Goal: Task Accomplishment & Management: Manage account settings

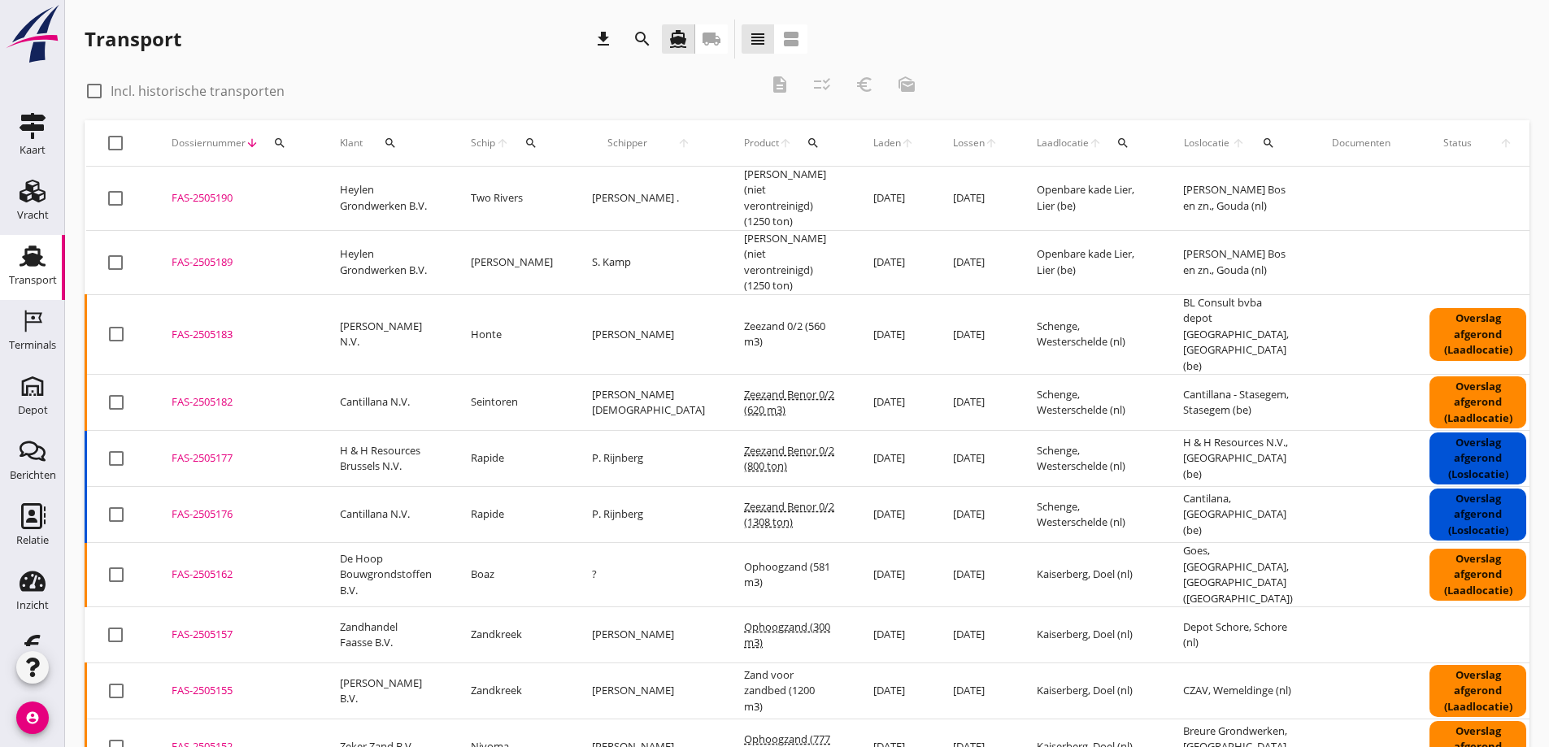
click at [709, 35] on icon "local_shipping" at bounding box center [712, 39] width 20 height 20
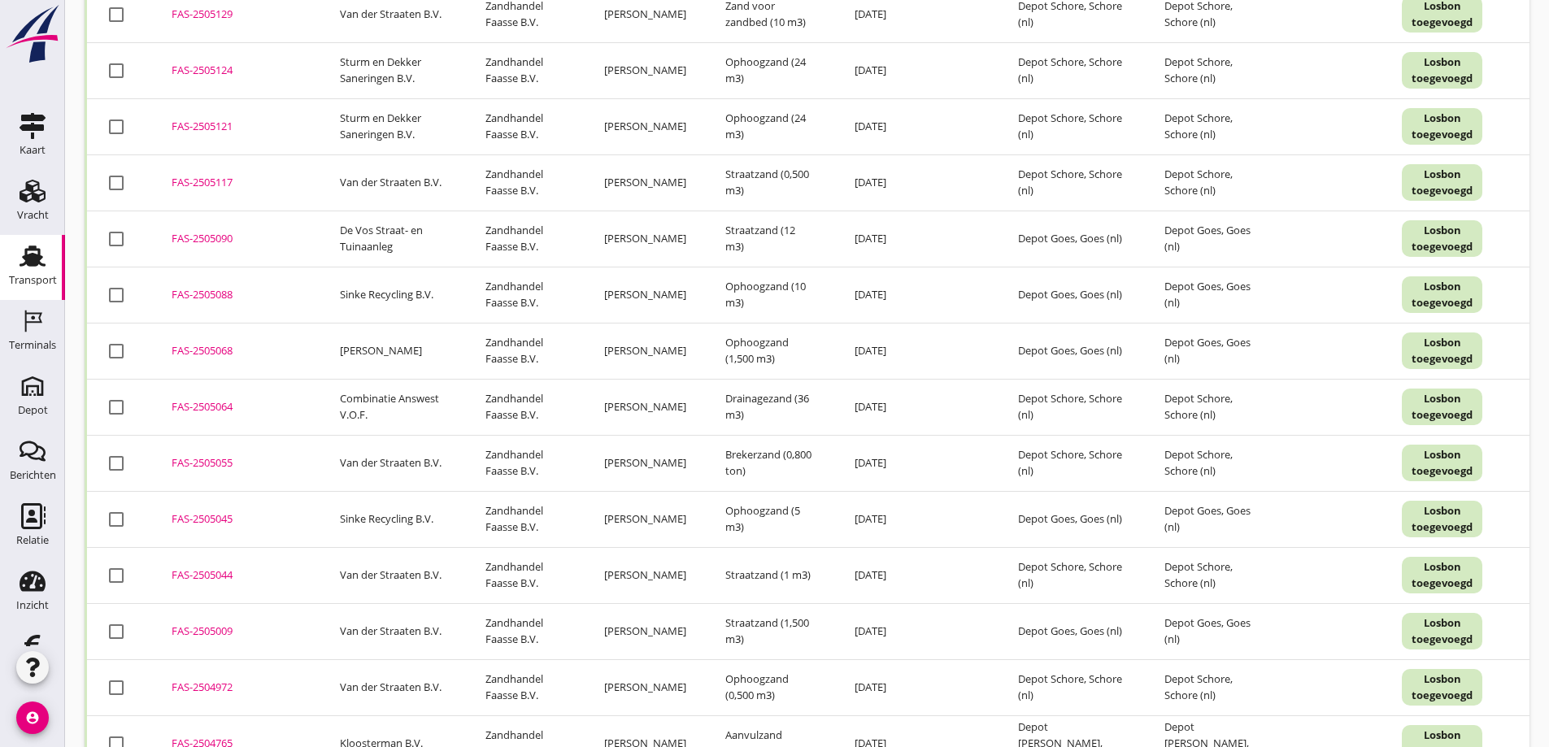
scroll to position [2873, 0]
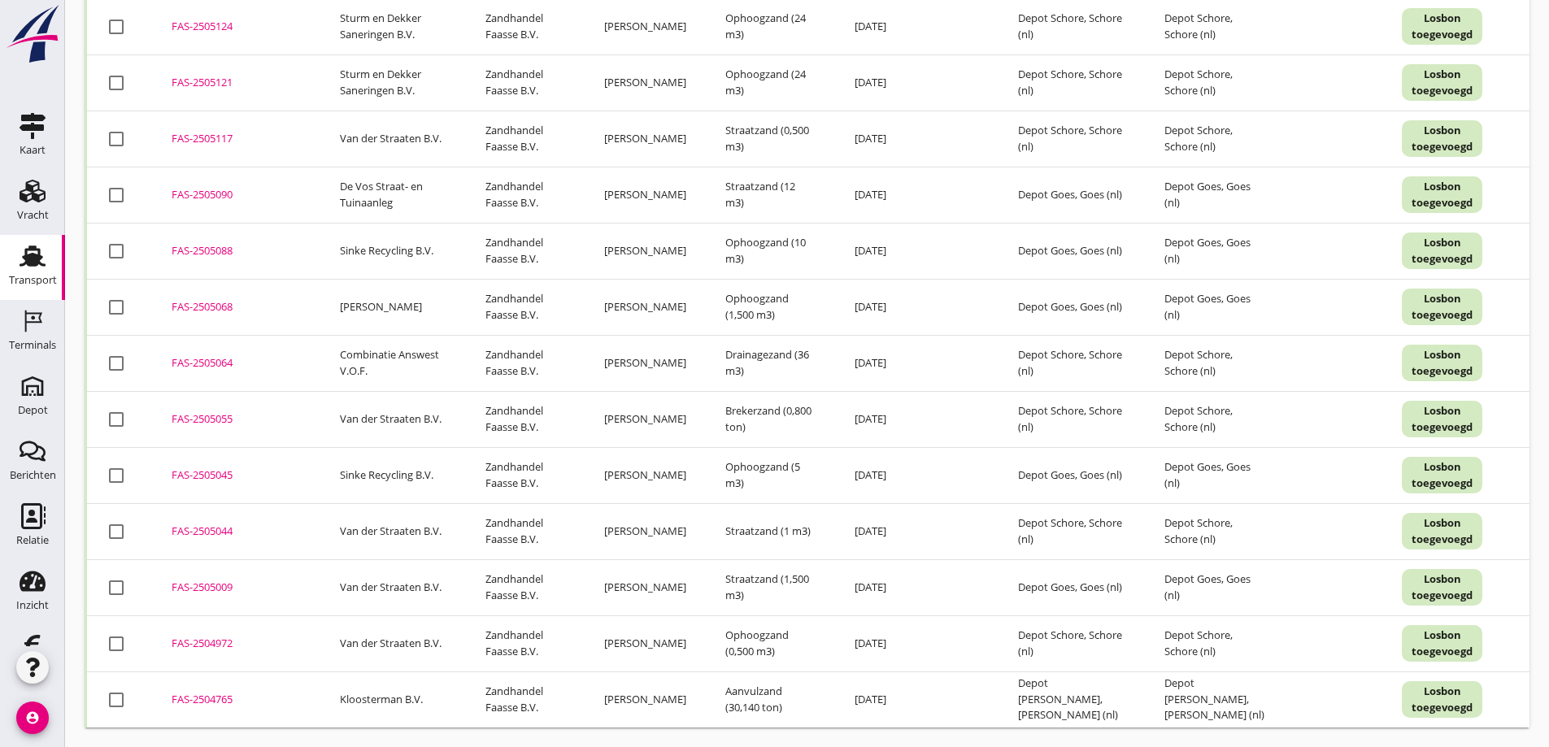
click at [220, 692] on div "FAS-2504765" at bounding box center [236, 700] width 129 height 16
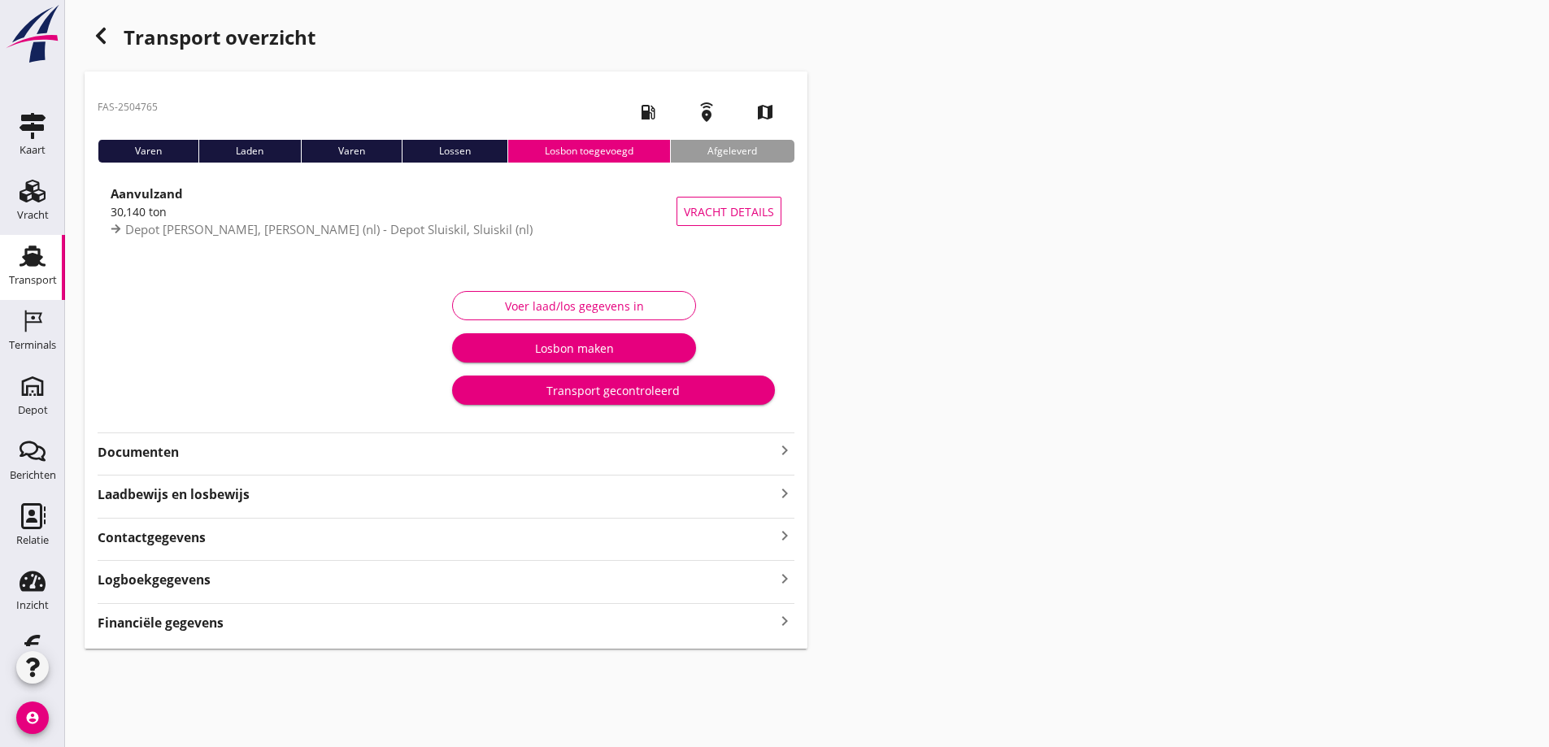
click at [242, 628] on div "Financiële gegevens keyboard_arrow_right" at bounding box center [446, 622] width 697 height 22
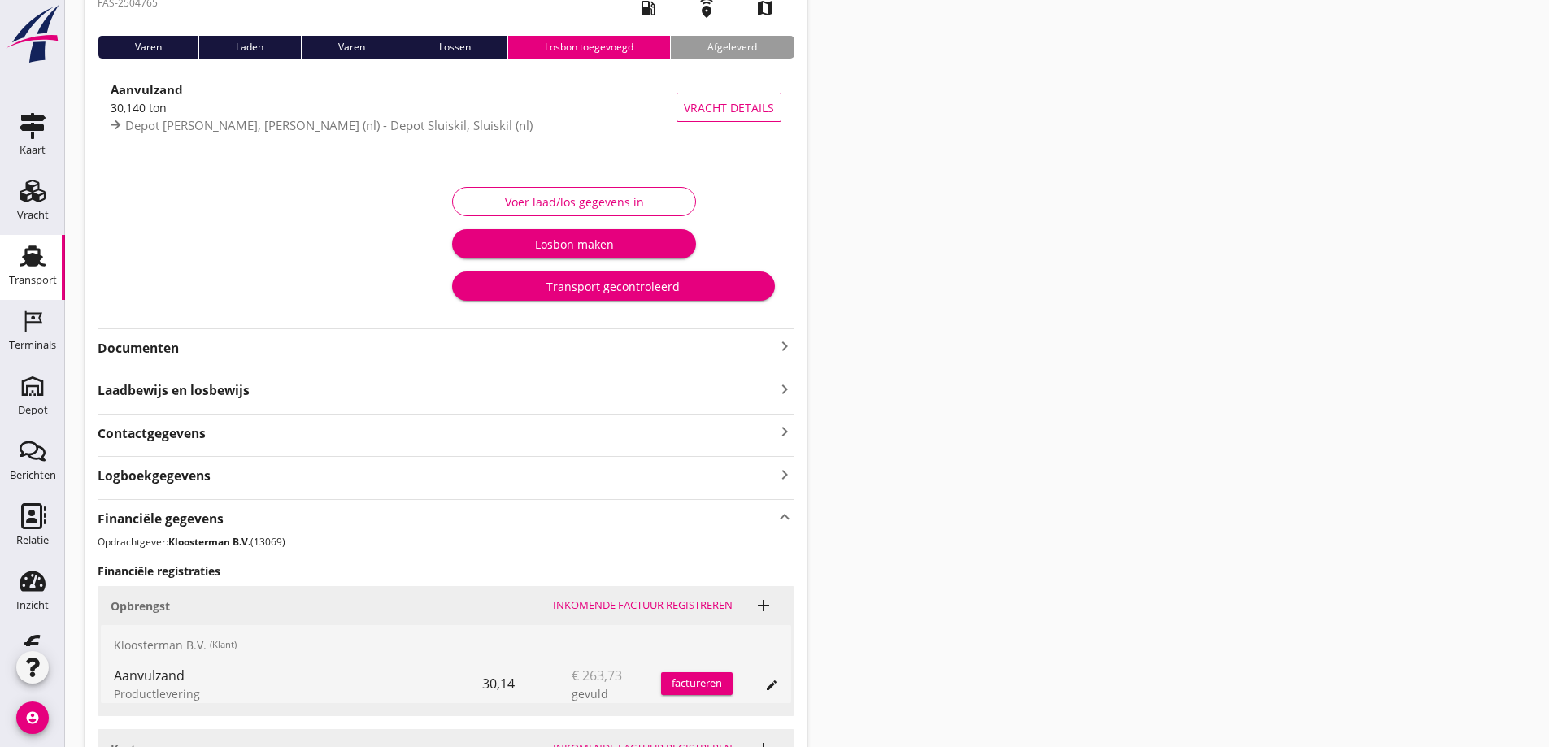
scroll to position [267, 0]
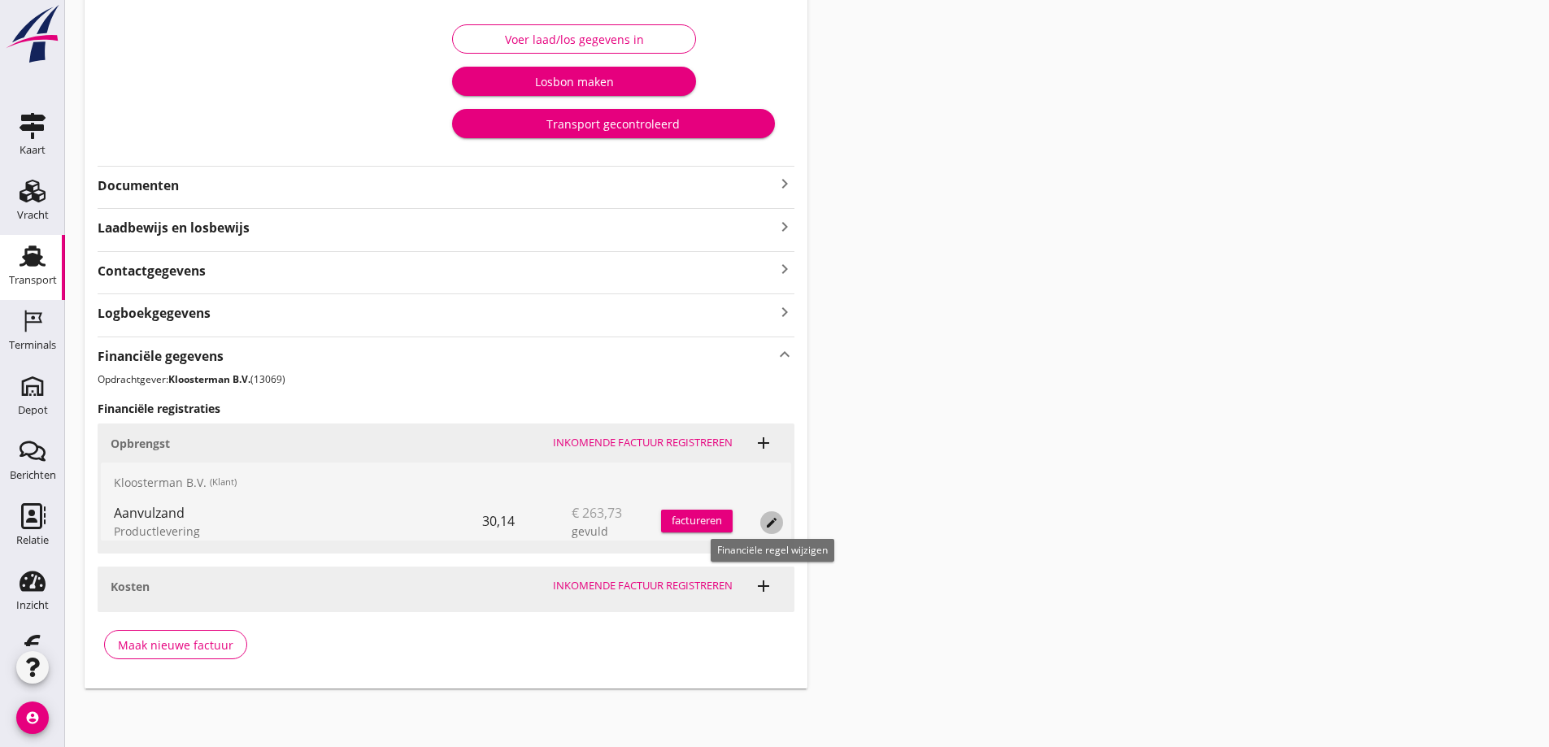
click at [774, 518] on icon "edit" at bounding box center [771, 522] width 13 height 13
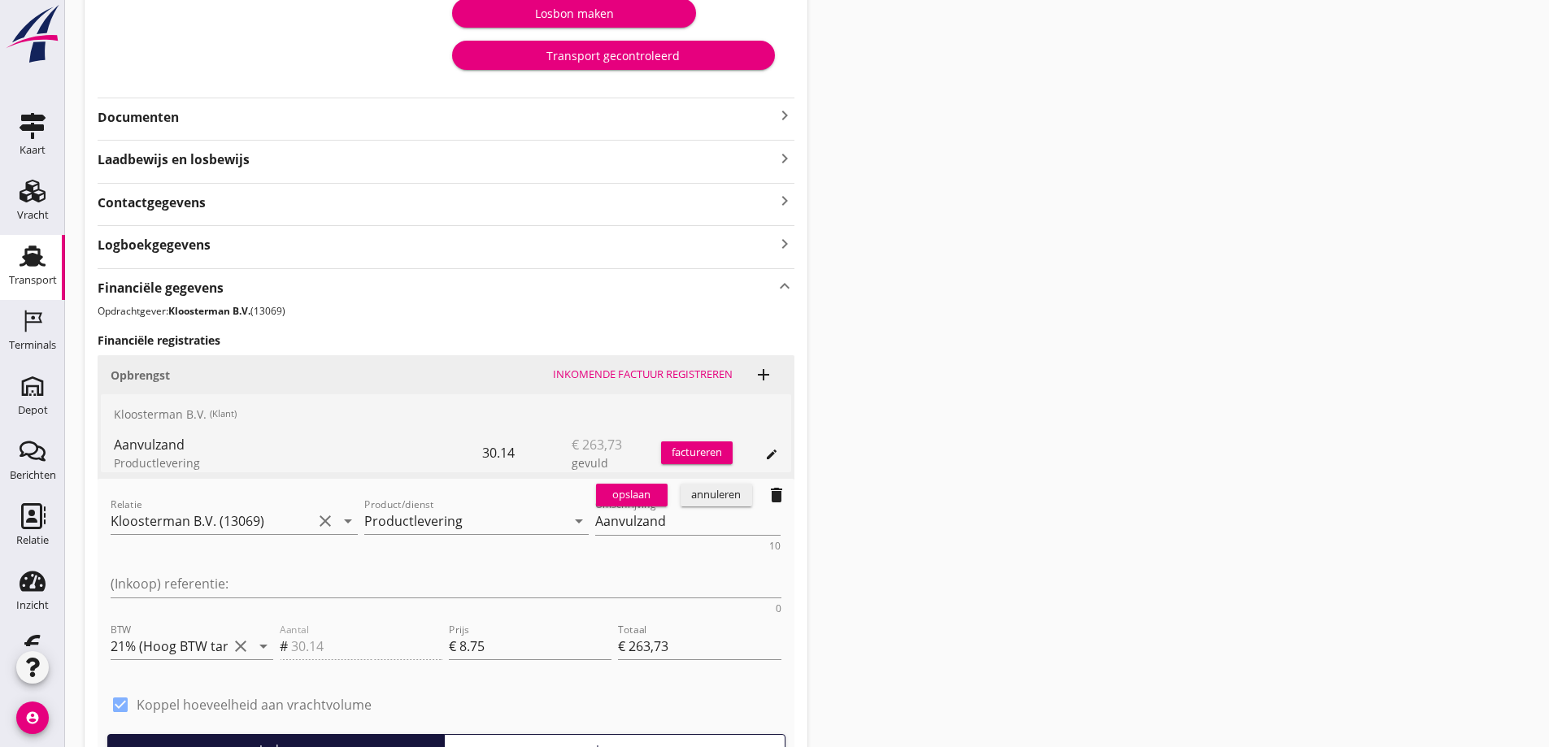
scroll to position [499, 0]
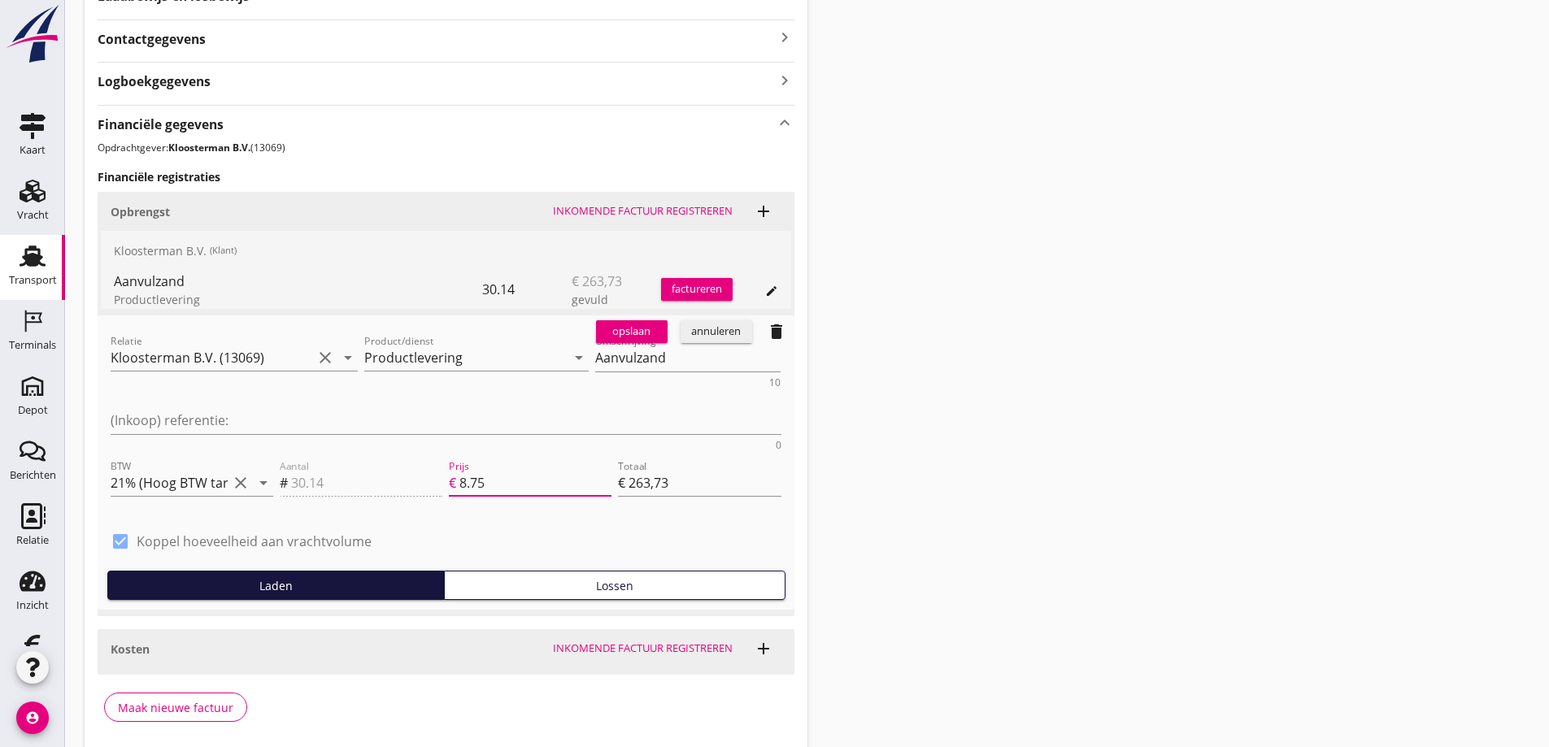
click at [490, 470] on input "8.75" at bounding box center [535, 483] width 152 height 26
type input "8.7"
type input "€ 262,22"
type input "8"
type input "€ 241,12"
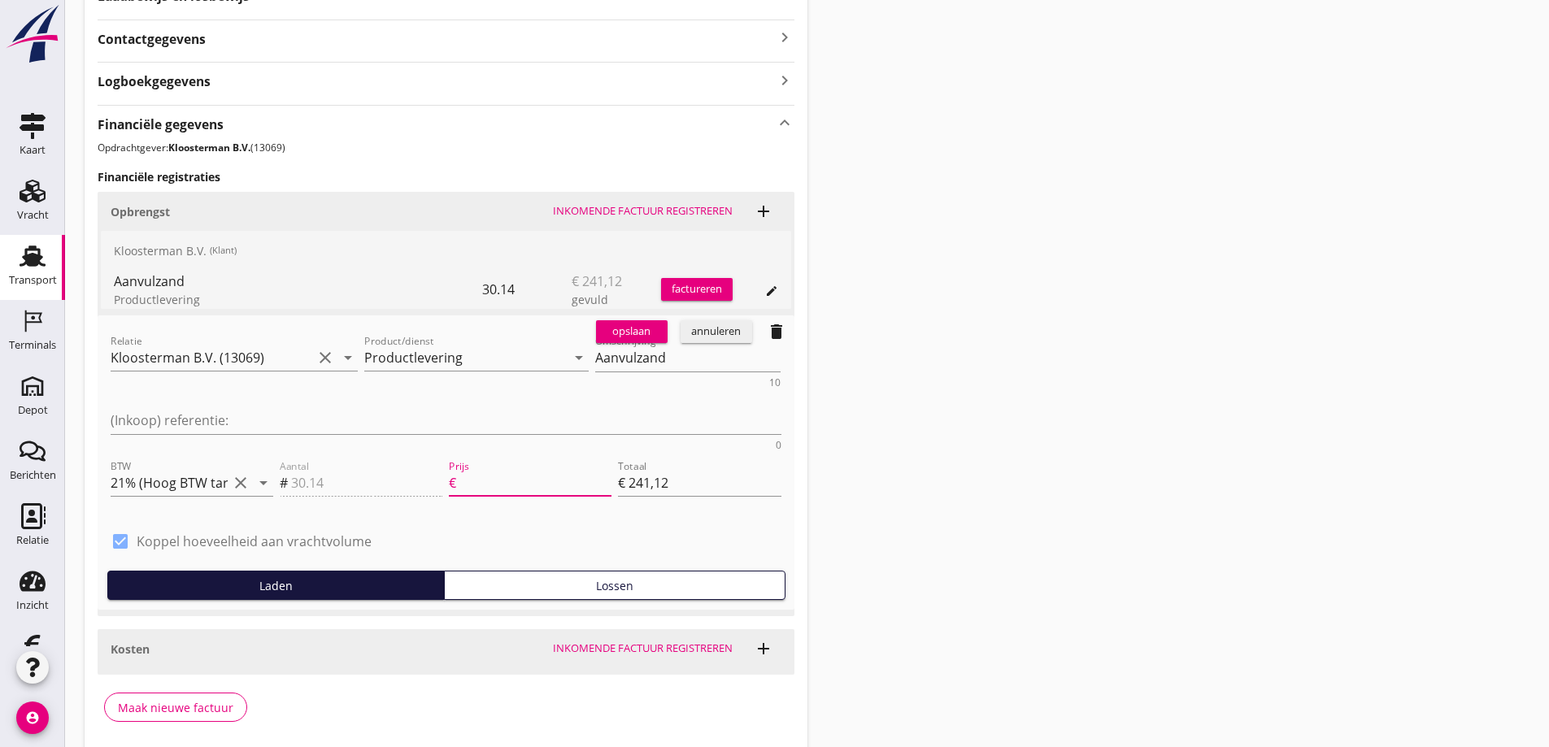
type input "€ 0,00"
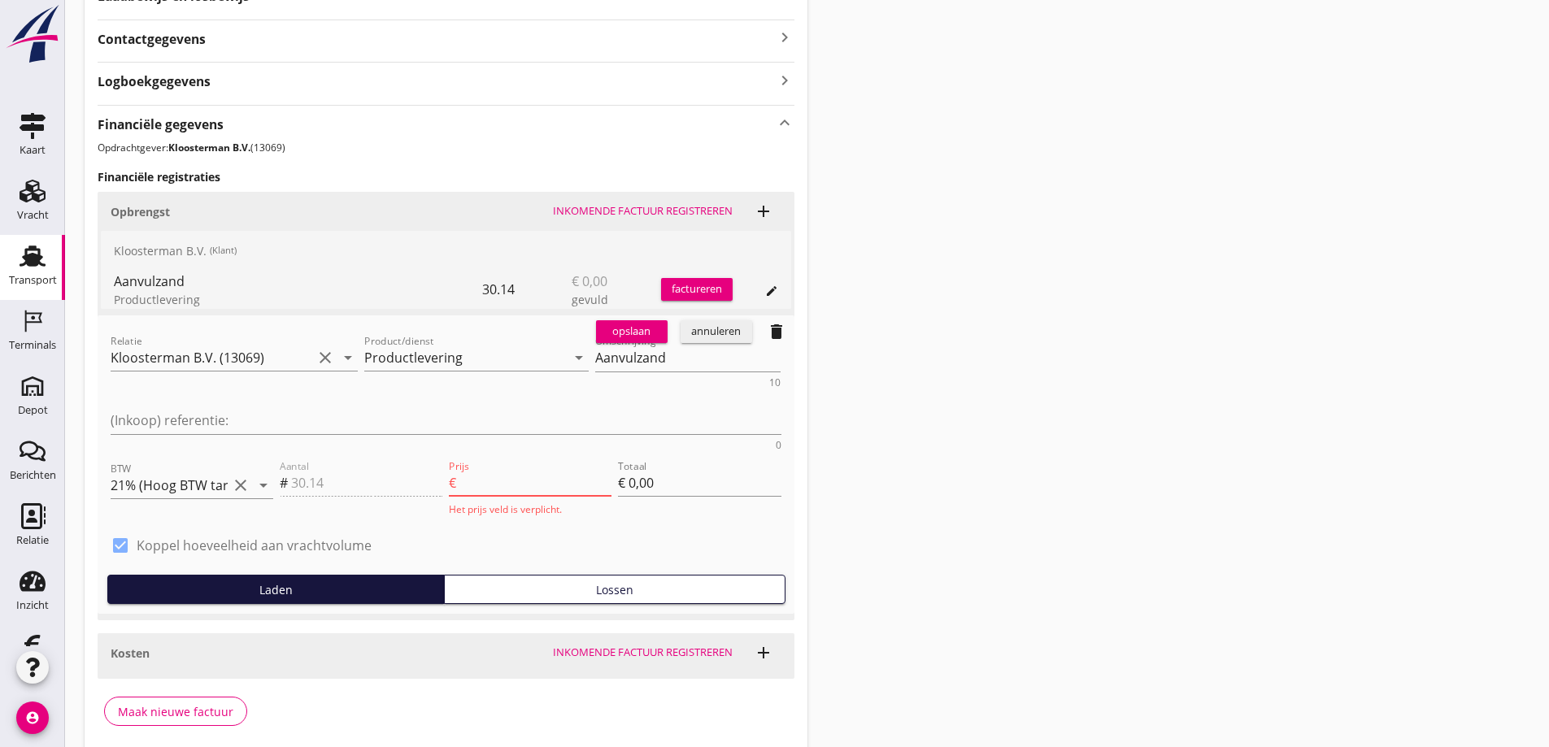
type input "1"
type input "€ 30,14"
type input "14"
type input "€ 421,96"
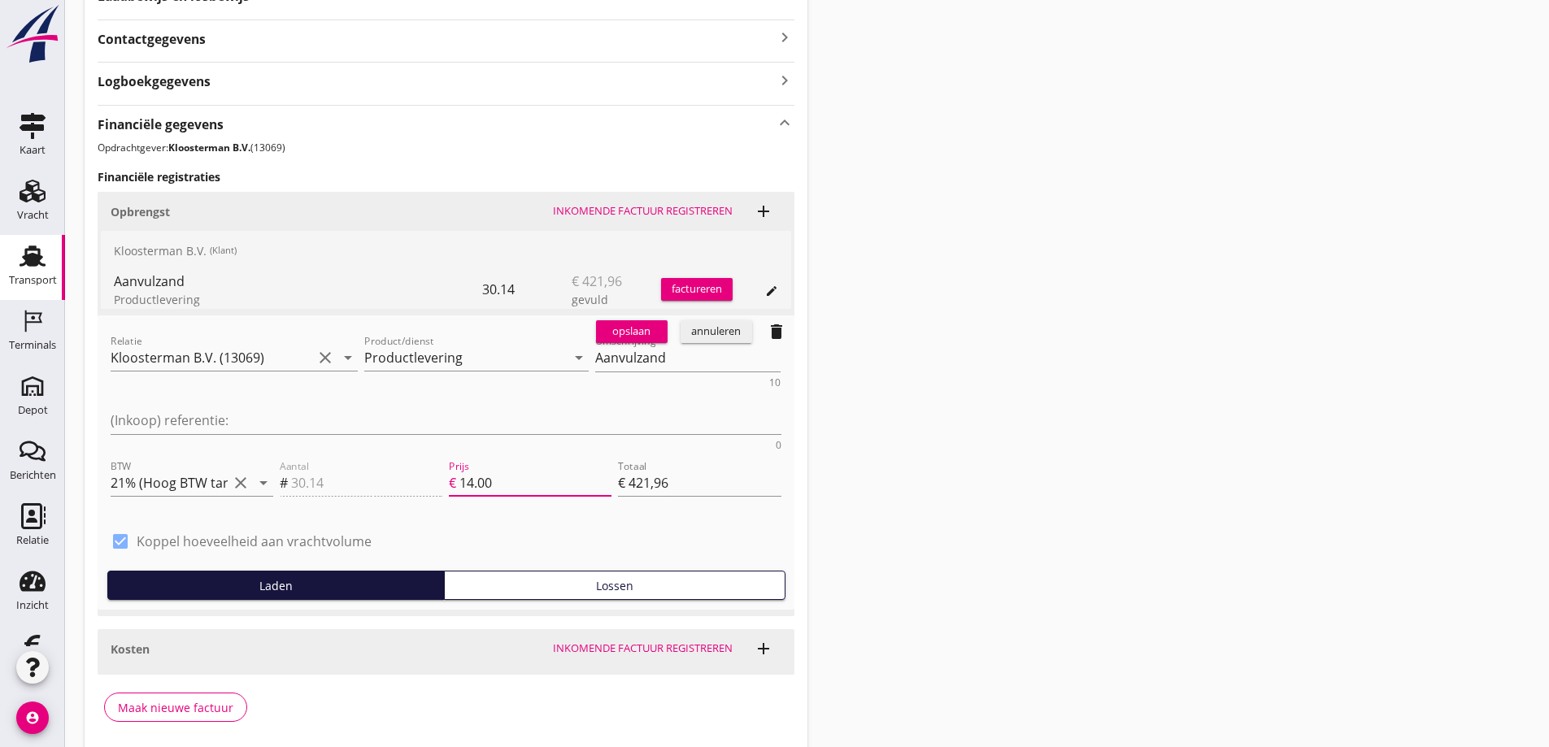
type input "14.00"
click at [343, 454] on div "Aantal # 30.14" at bounding box center [361, 485] width 169 height 62
click at [336, 454] on div "Aantal # 30.14" at bounding box center [361, 485] width 169 height 62
click at [325, 454] on div "Aantal # 30.14" at bounding box center [361, 485] width 169 height 62
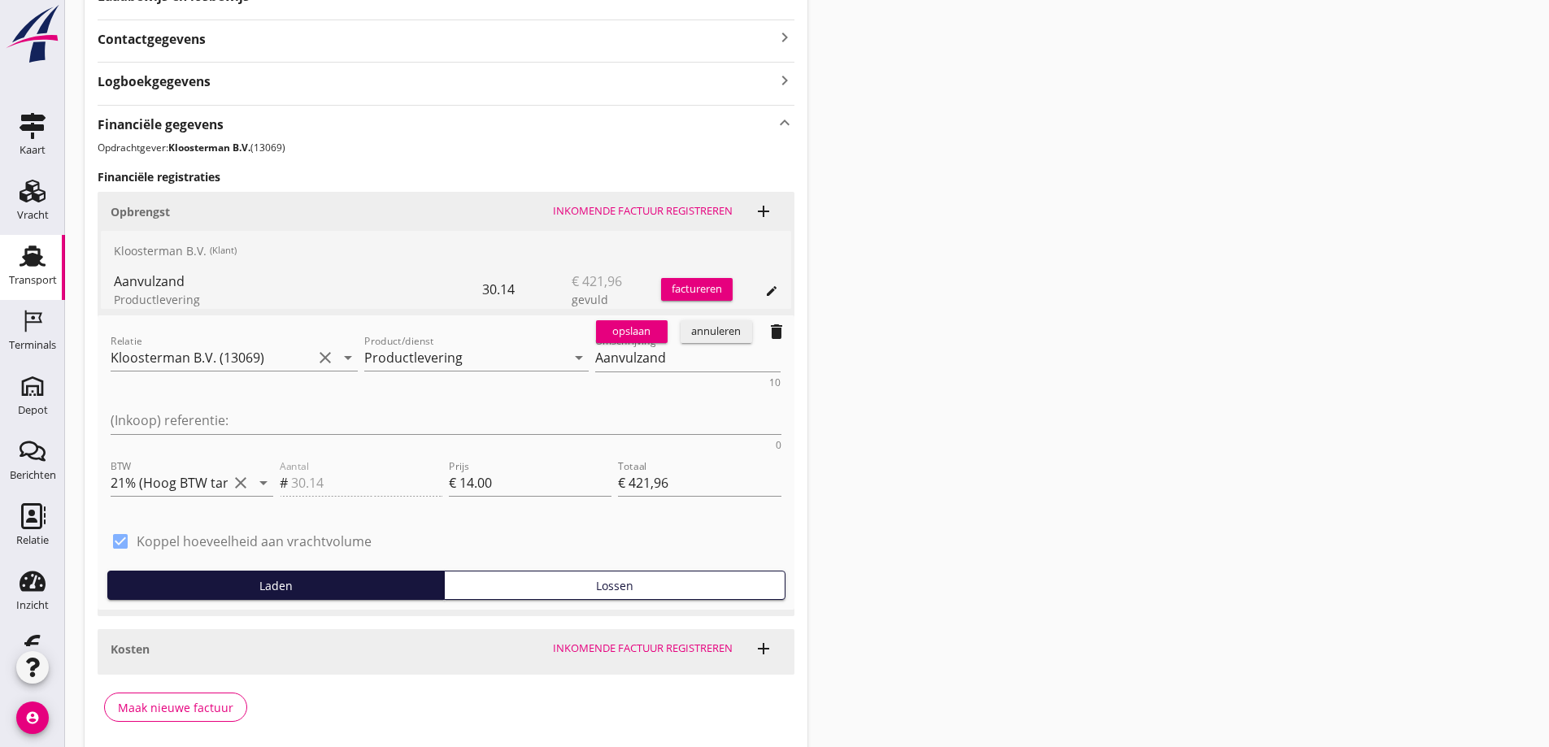
click at [644, 328] on div "opslaan" at bounding box center [632, 332] width 59 height 16
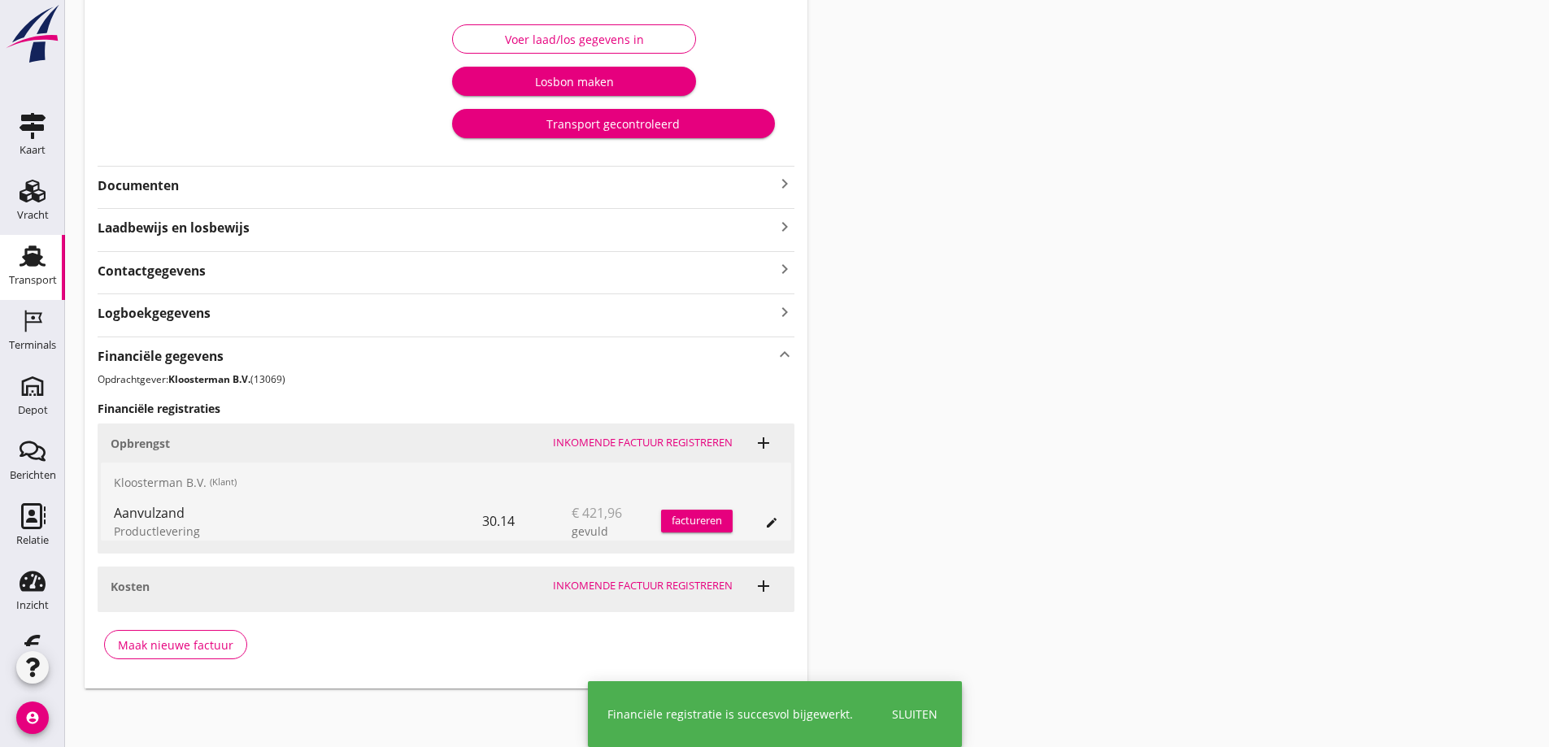
scroll to position [267, 0]
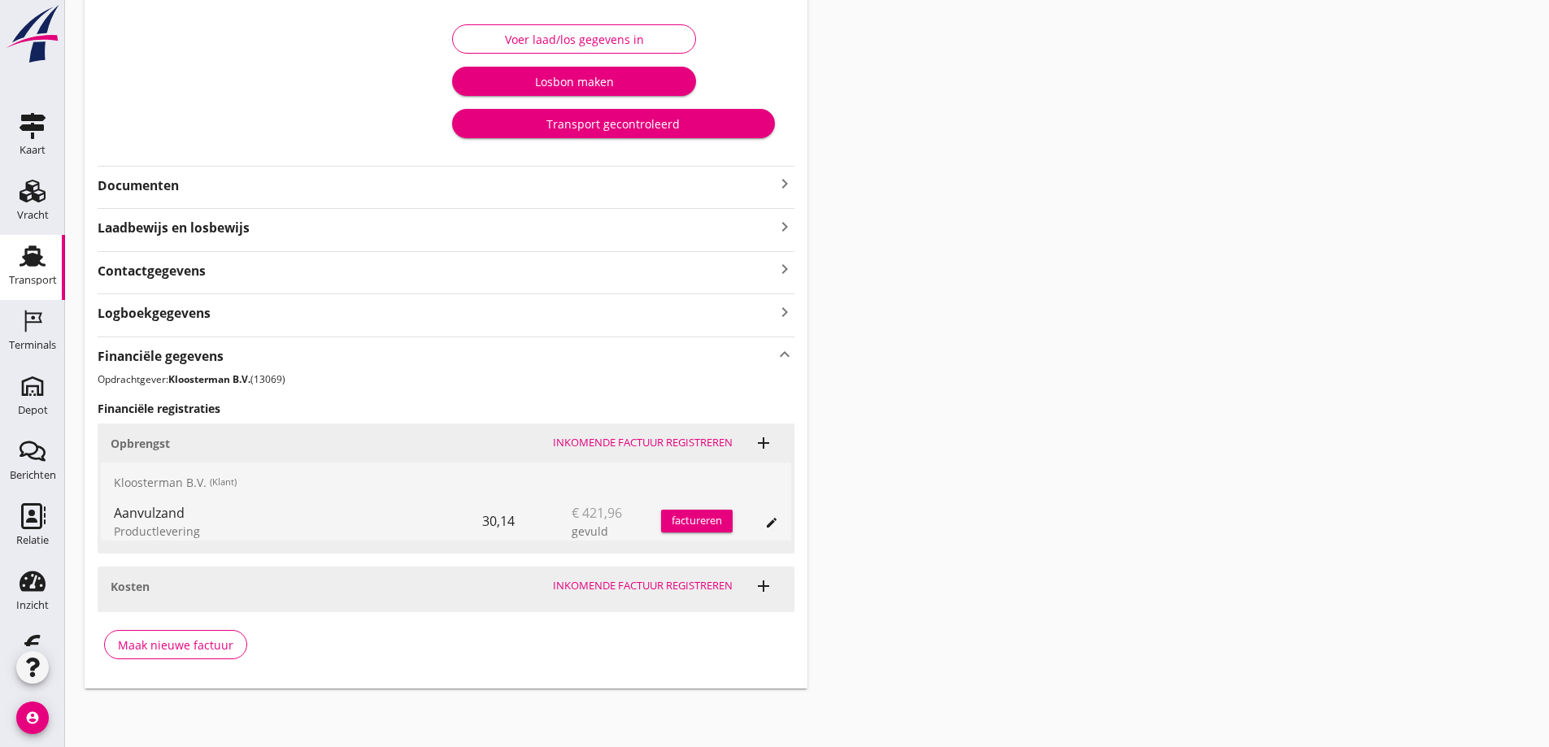
click at [489, 520] on div "30,14" at bounding box center [526, 521] width 89 height 39
click at [772, 521] on icon "edit" at bounding box center [771, 522] width 13 height 13
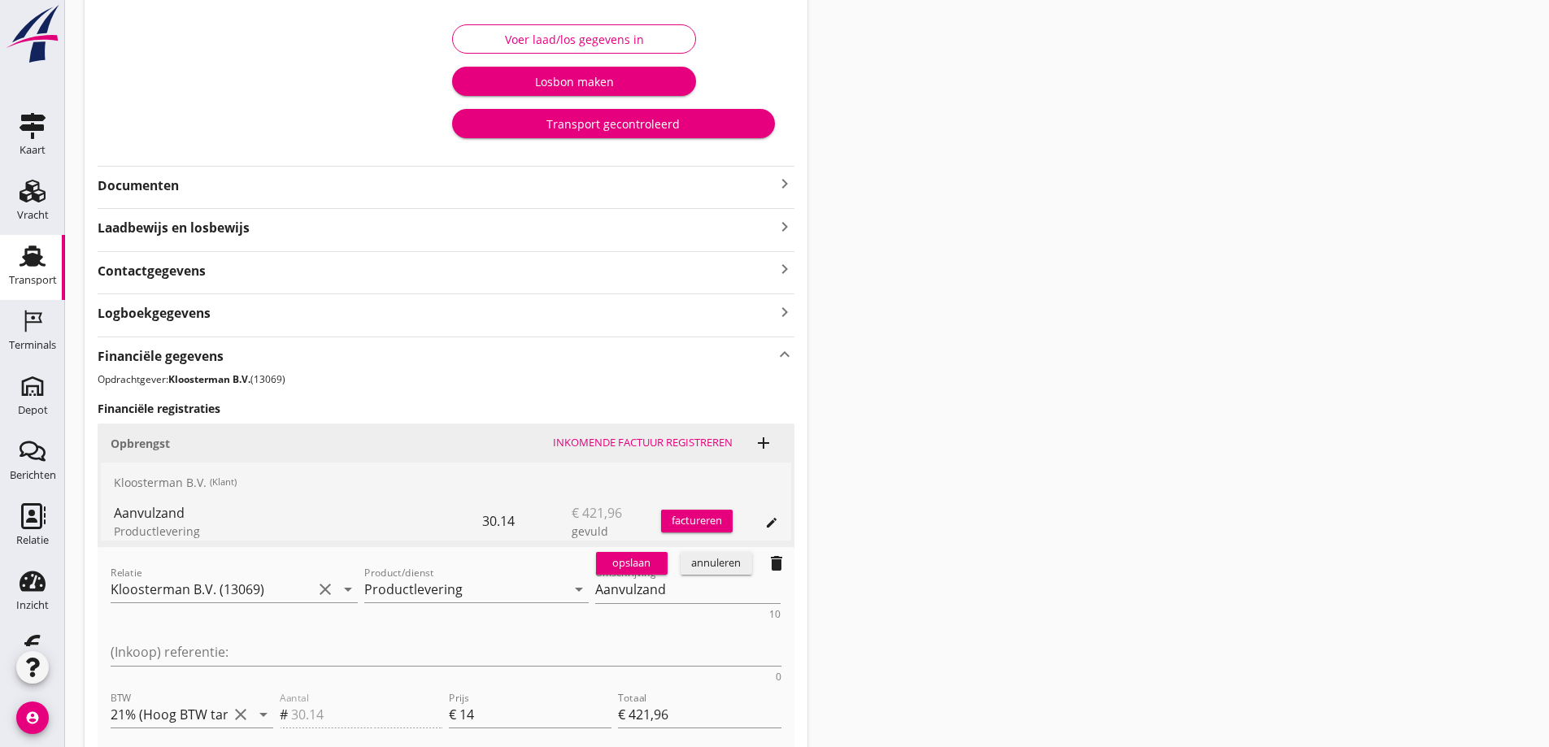
click at [324, 686] on div "Aantal # 30.14" at bounding box center [361, 717] width 169 height 62
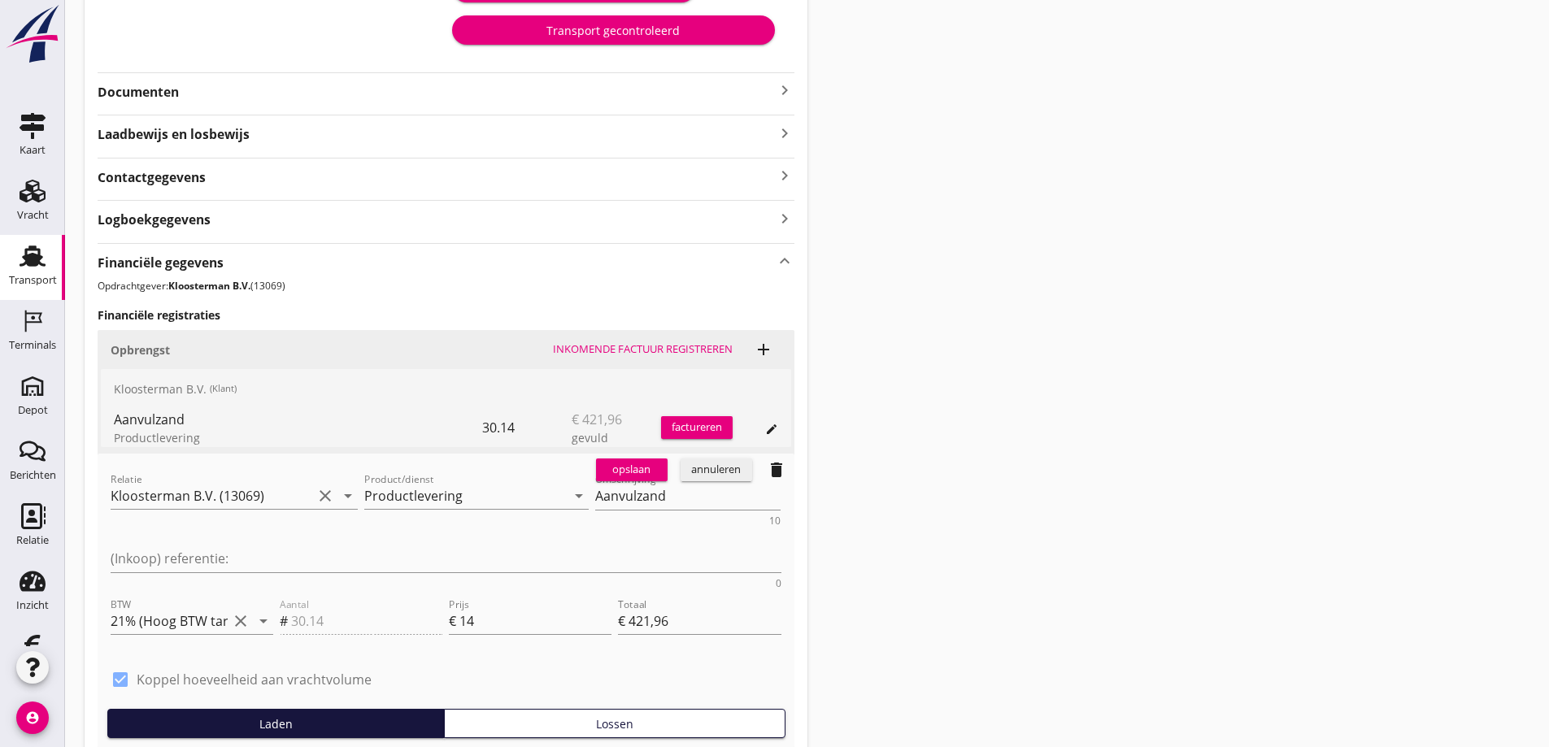
scroll to position [336, 0]
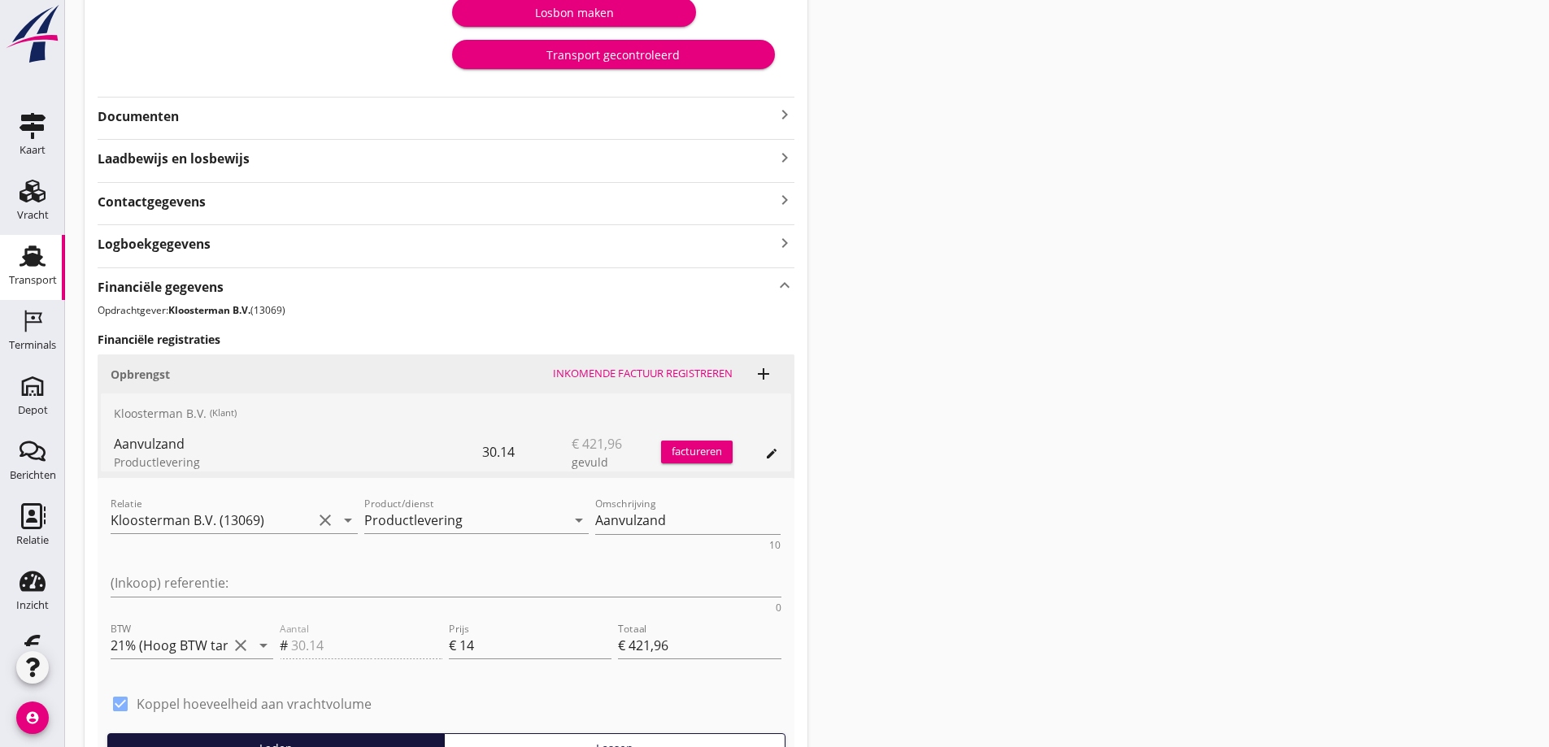
click at [699, 448] on div "factureren" at bounding box center [697, 452] width 72 height 16
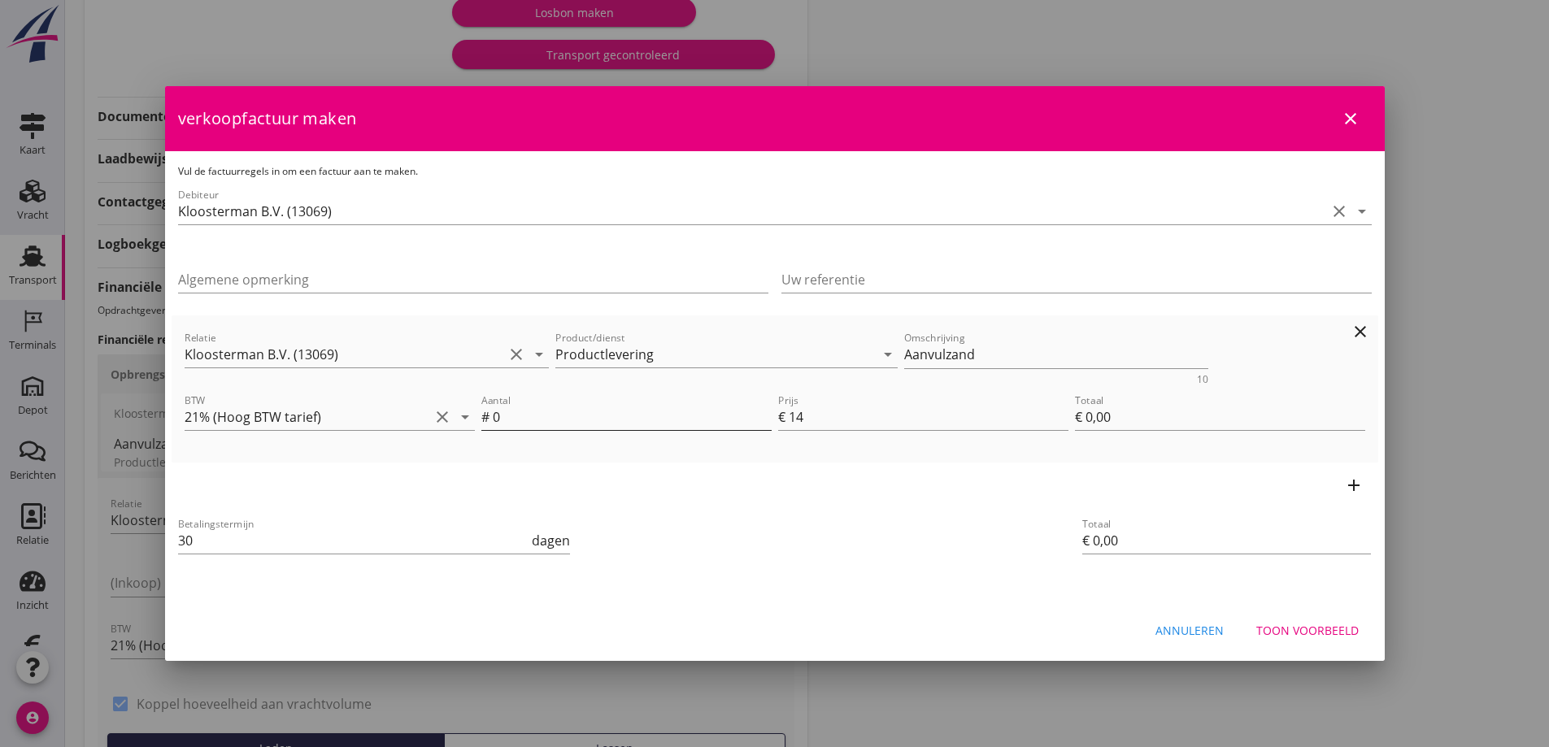
click at [523, 412] on input "0" at bounding box center [632, 417] width 279 height 26
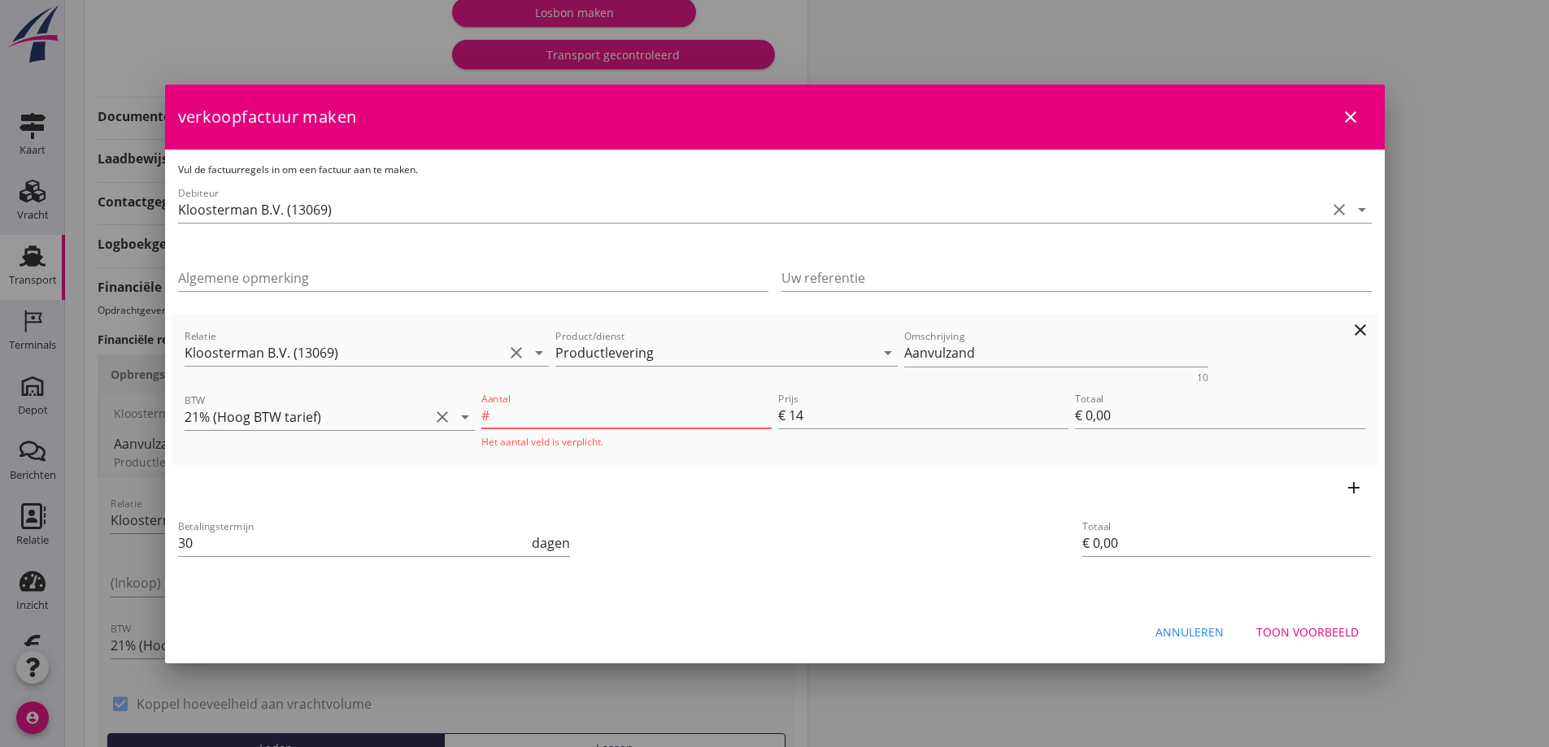
type input "4"
type input "€ 56,00"
type input "48"
type input "€ 672,00"
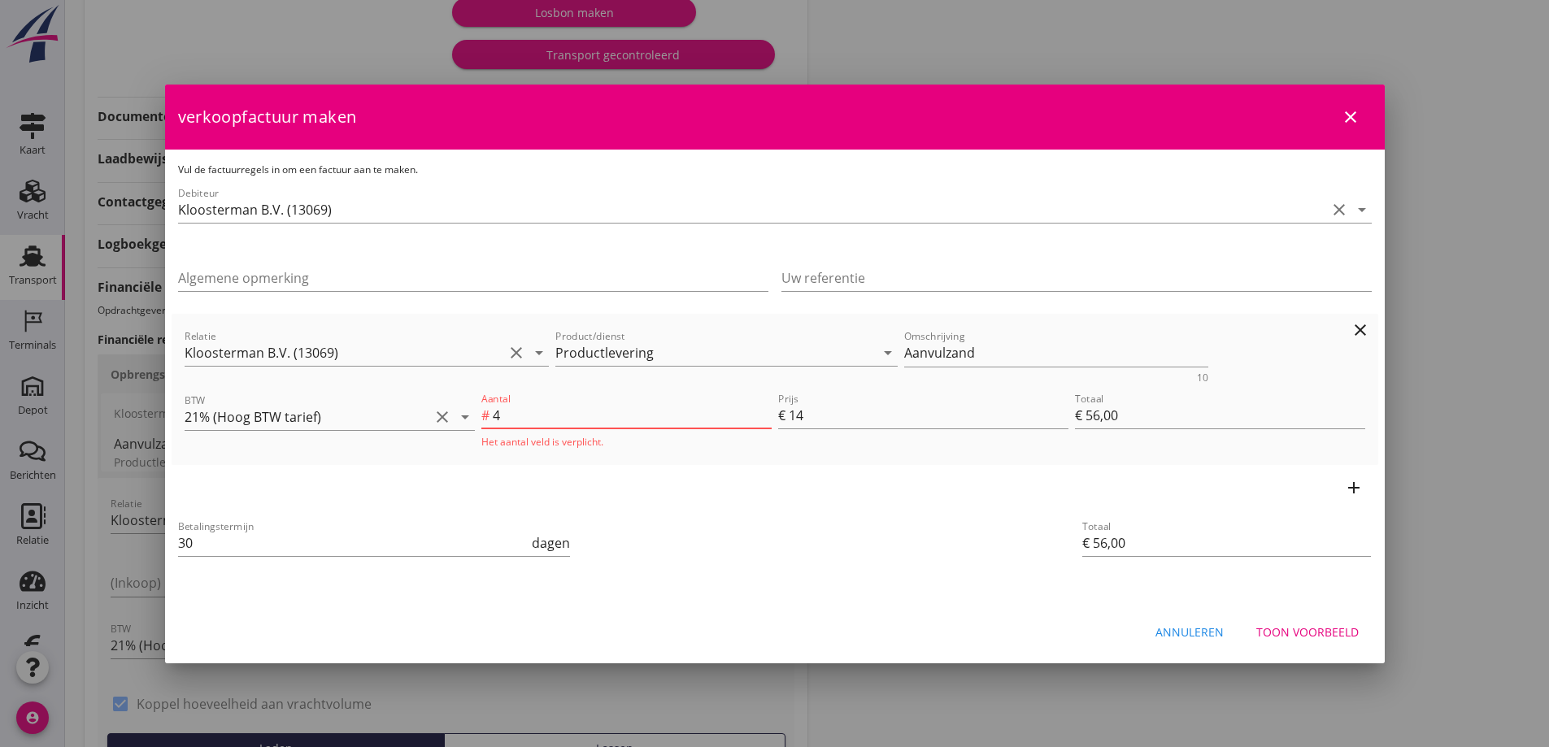
type input "€ 672,00"
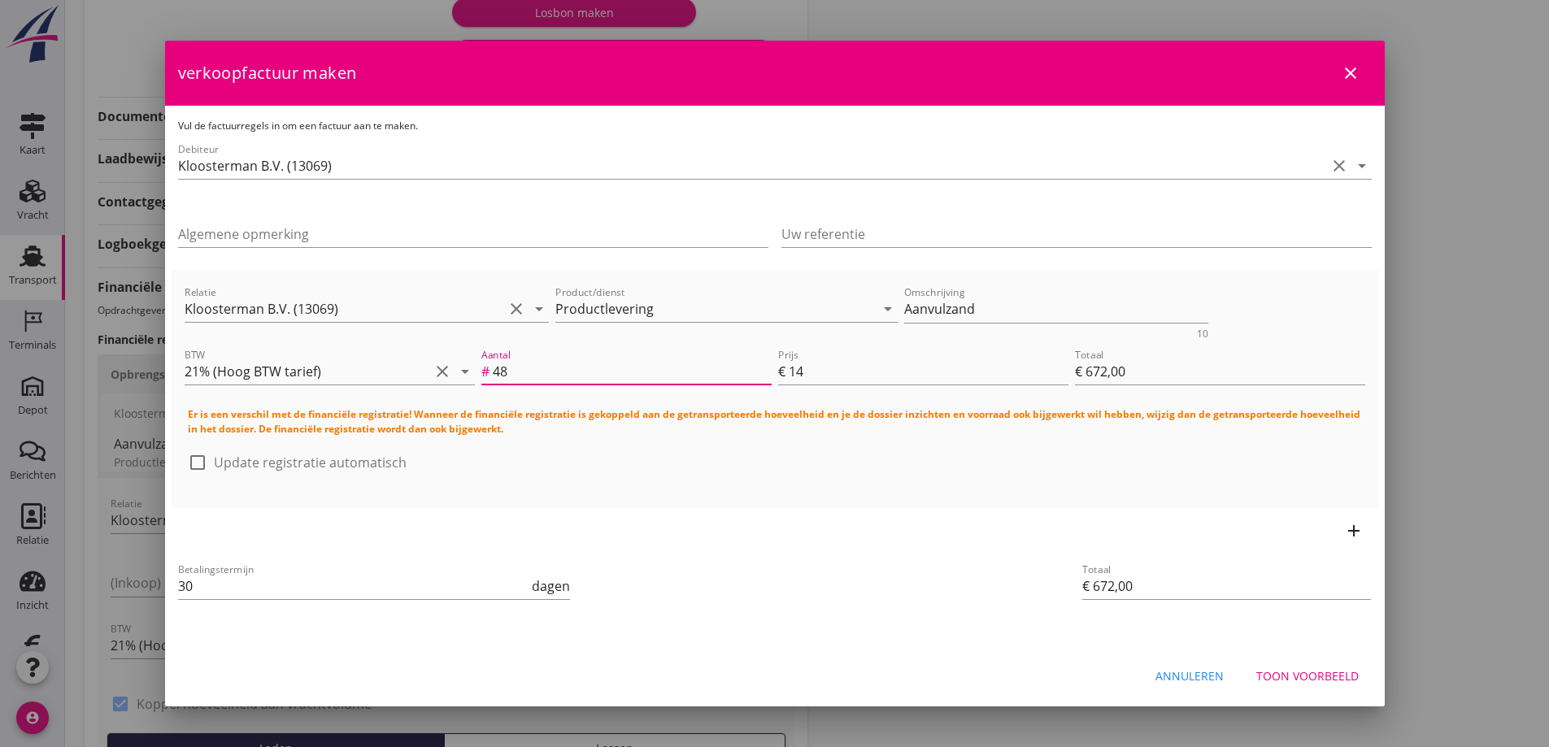
type input "48"
click at [1314, 673] on div "Toon voorbeeld" at bounding box center [1307, 676] width 102 height 17
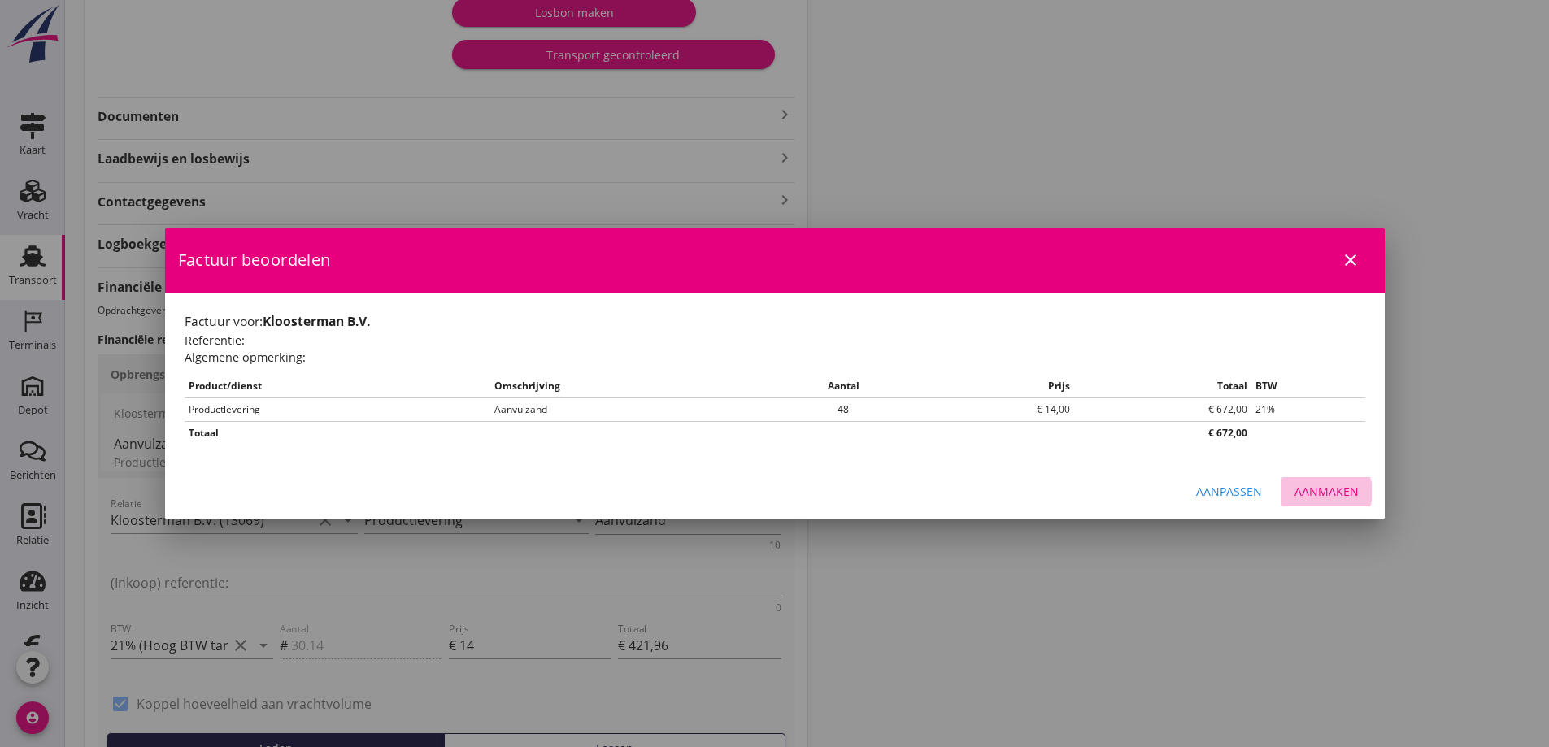
click at [1324, 489] on div "Aanmaken" at bounding box center [1327, 491] width 64 height 17
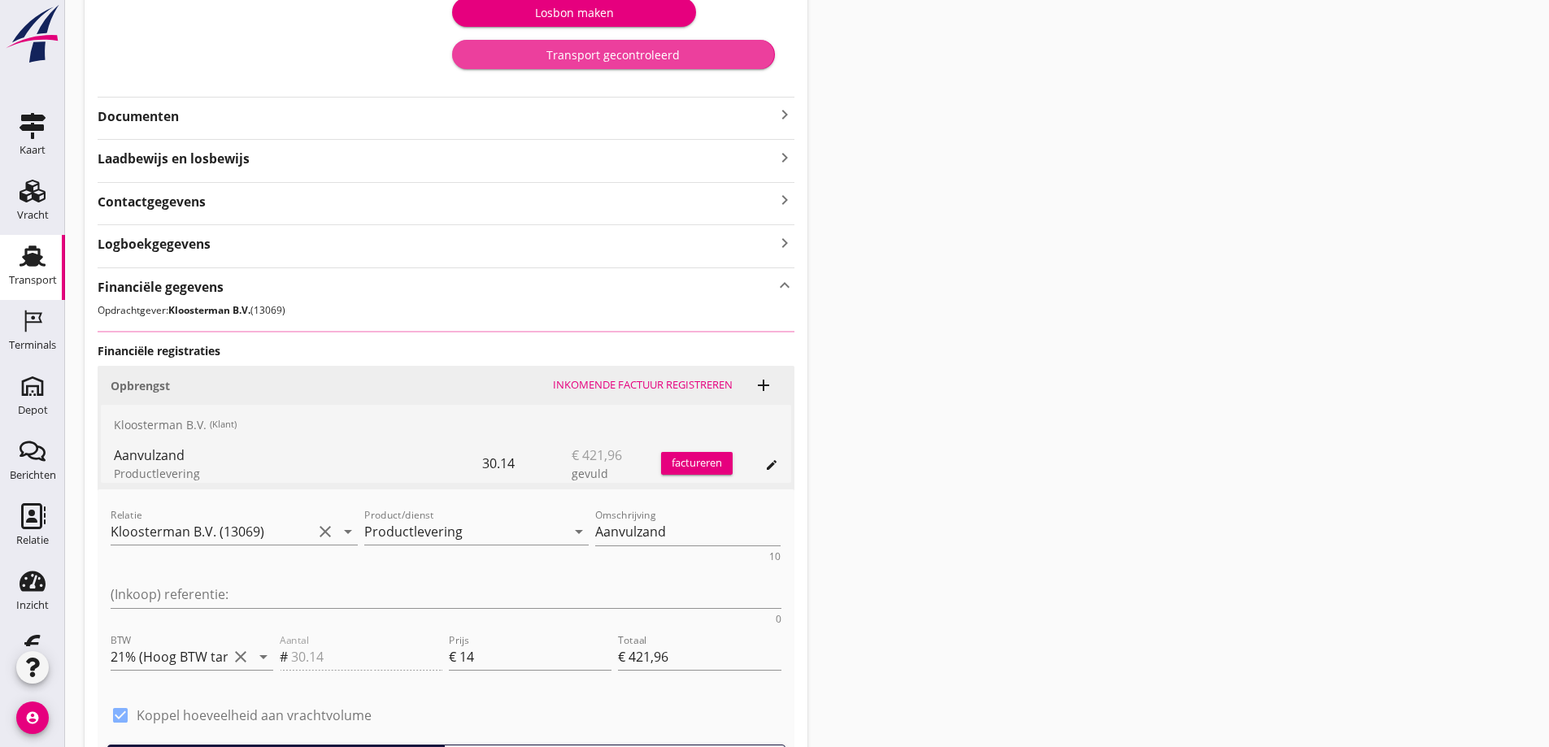
click at [625, 47] on div "Transport gecontroleerd" at bounding box center [613, 54] width 296 height 17
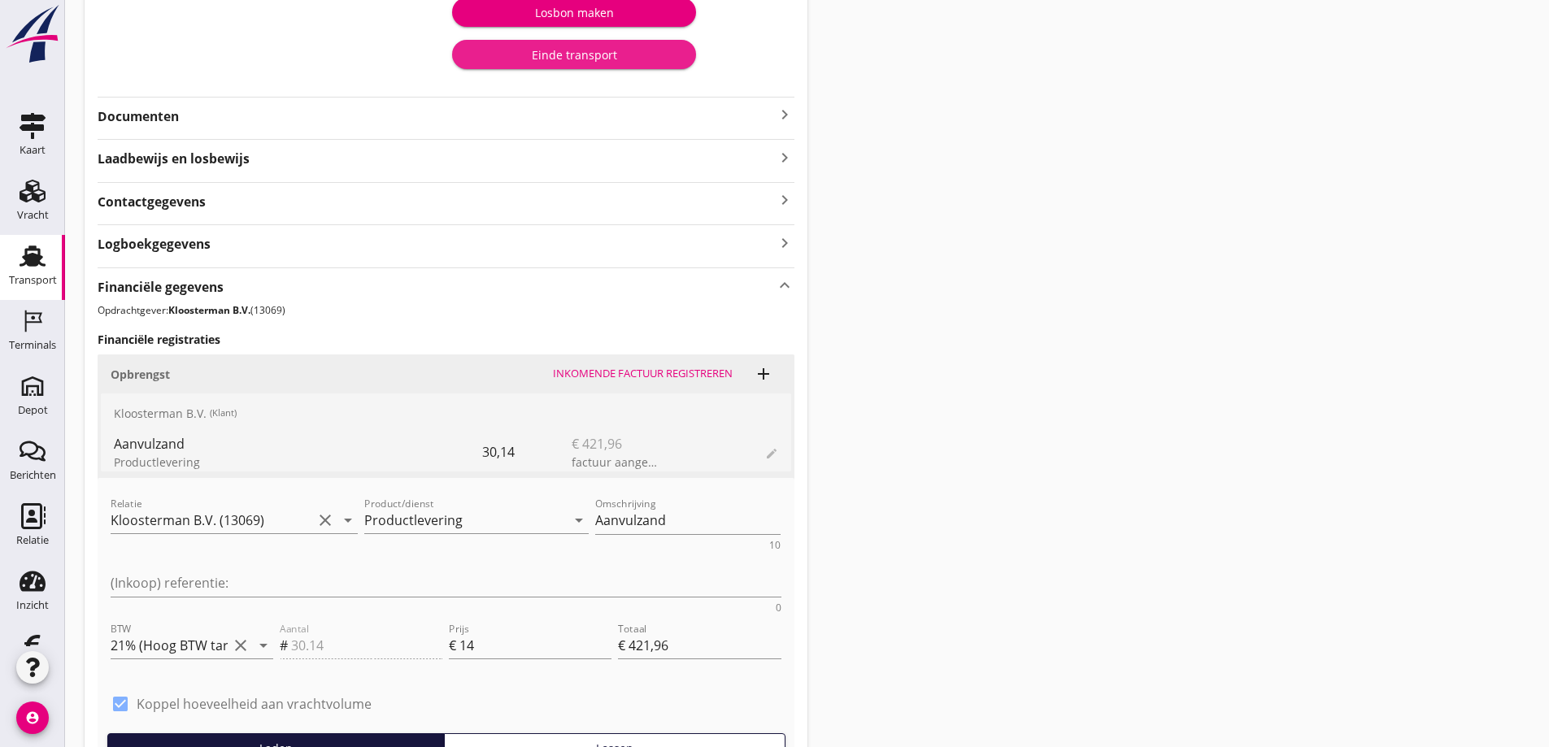
click at [610, 54] on div "Einde transport" at bounding box center [574, 54] width 218 height 17
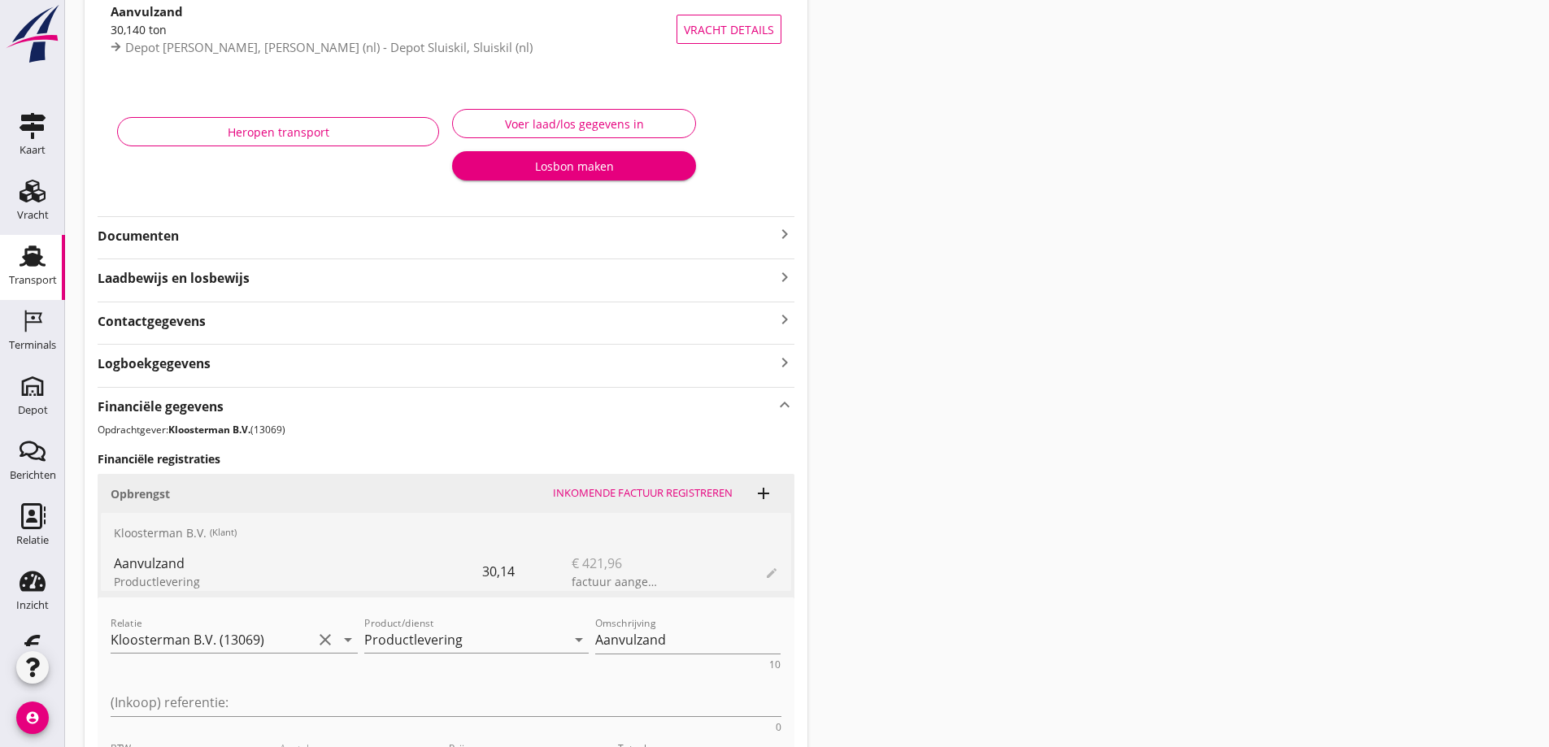
scroll to position [0, 0]
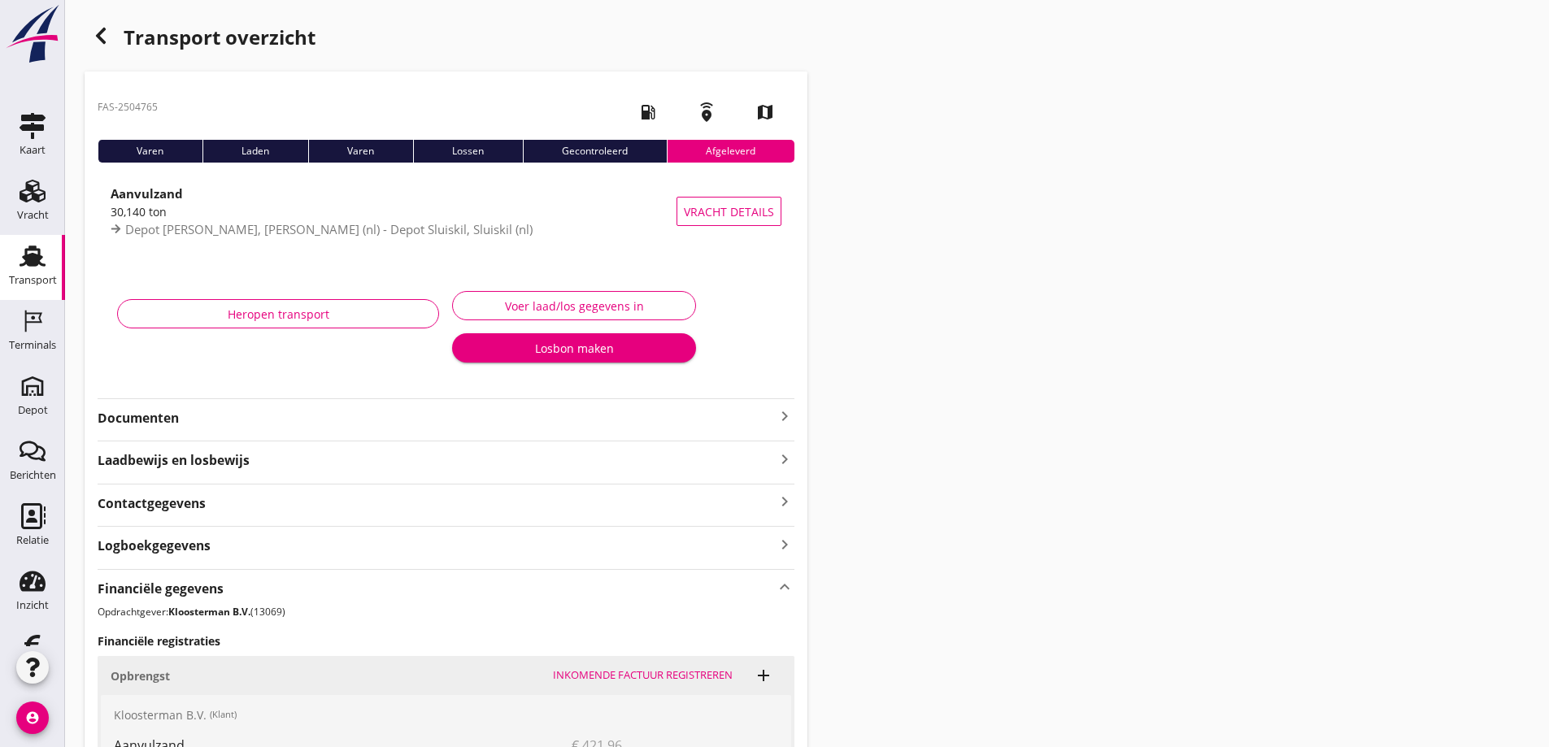
click at [103, 32] on use "button" at bounding box center [101, 36] width 10 height 16
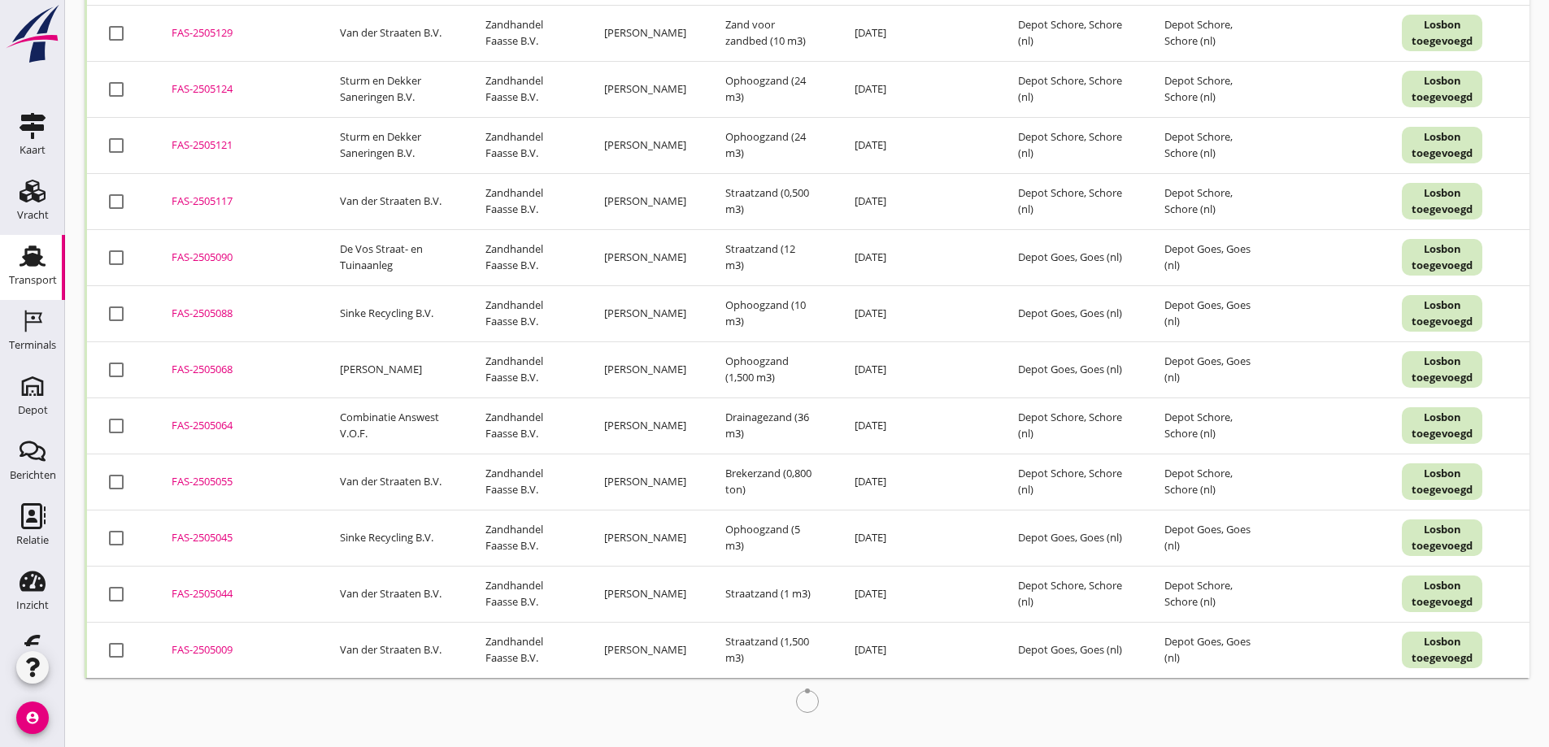
scroll to position [2868, 0]
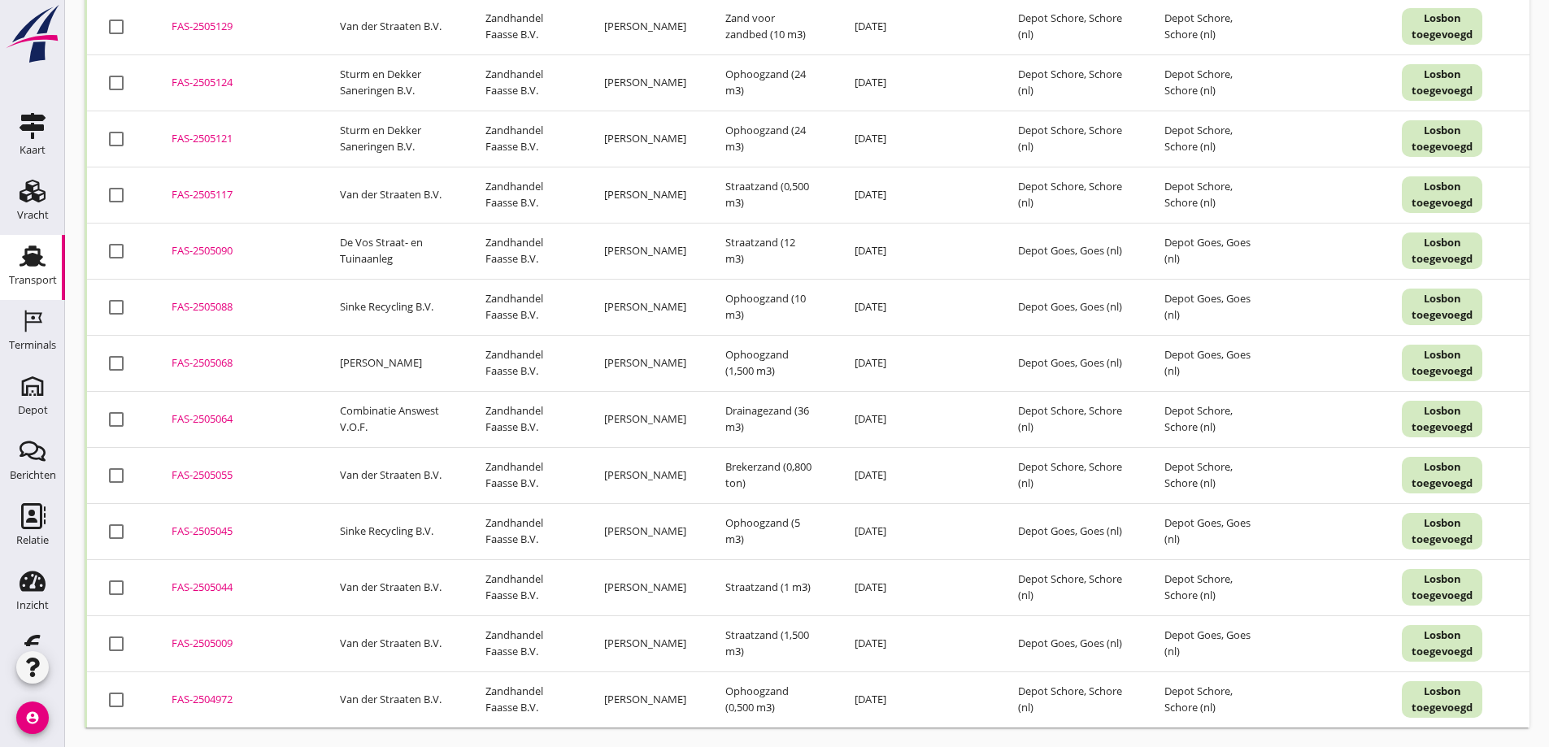
click at [201, 412] on div "FAS-2505064" at bounding box center [236, 420] width 129 height 16
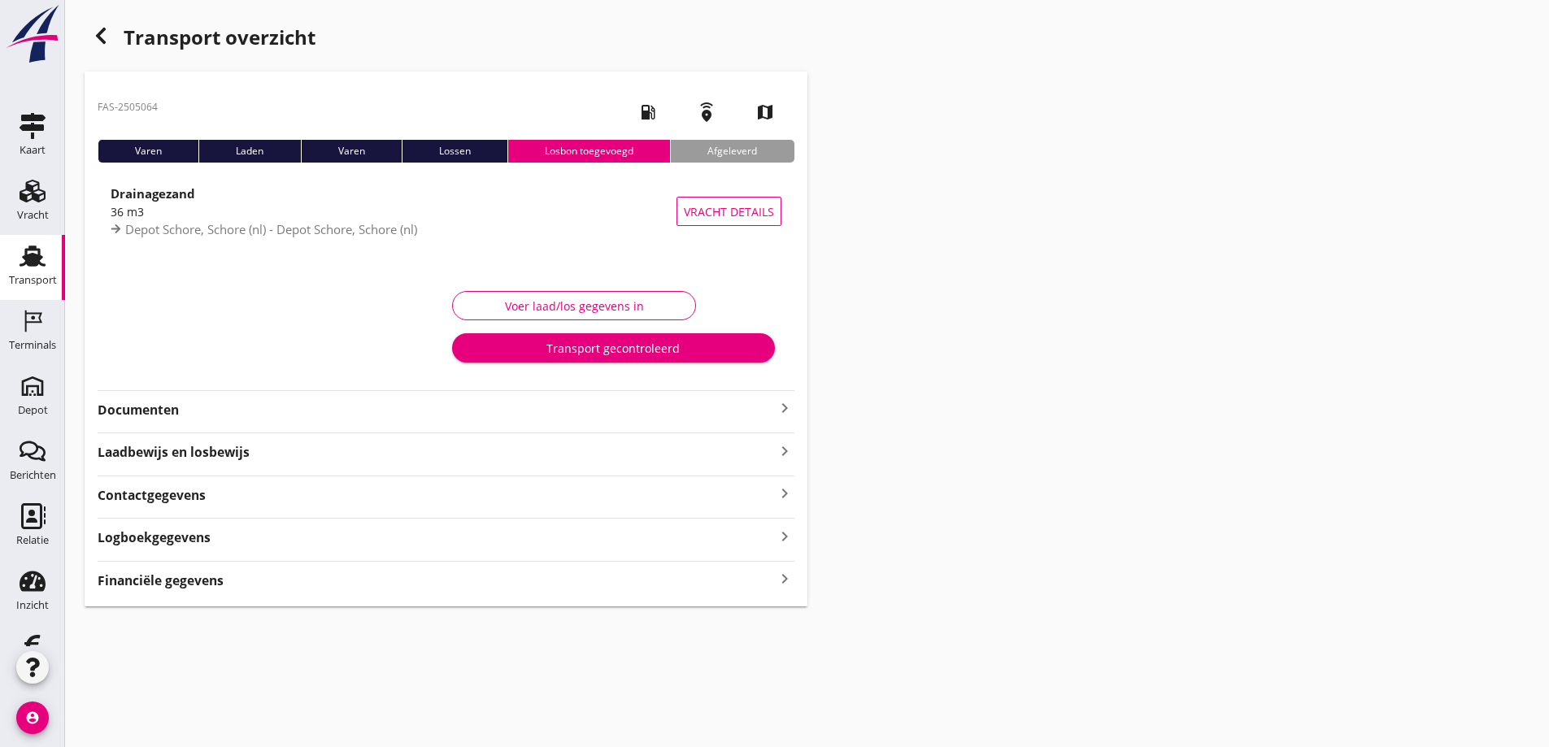
click at [160, 405] on strong "Documenten" at bounding box center [436, 410] width 677 height 19
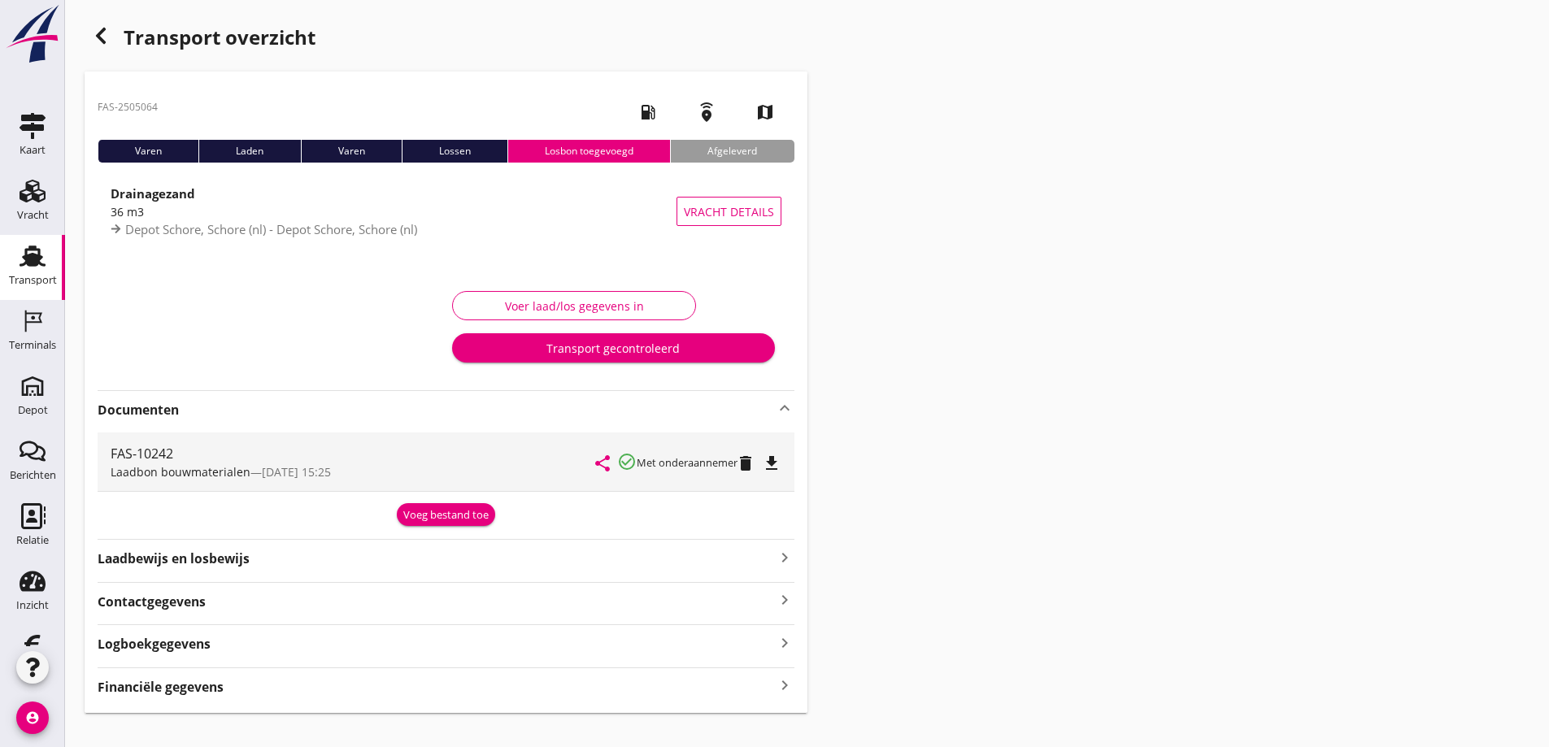
click at [442, 509] on div "Voeg bestand toe" at bounding box center [445, 515] width 85 height 16
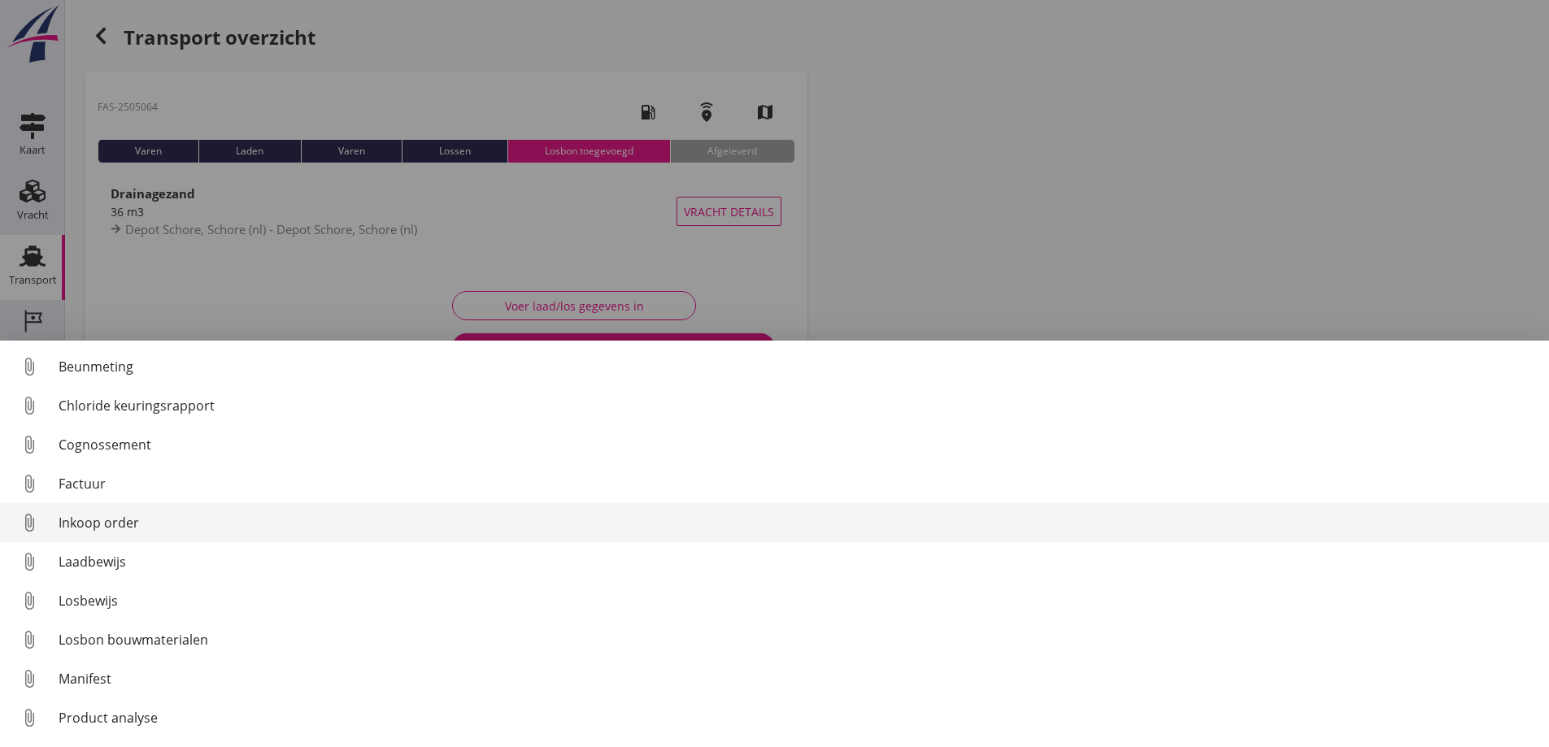
click at [147, 513] on div "Inkoop order" at bounding box center [798, 523] width 1478 height 20
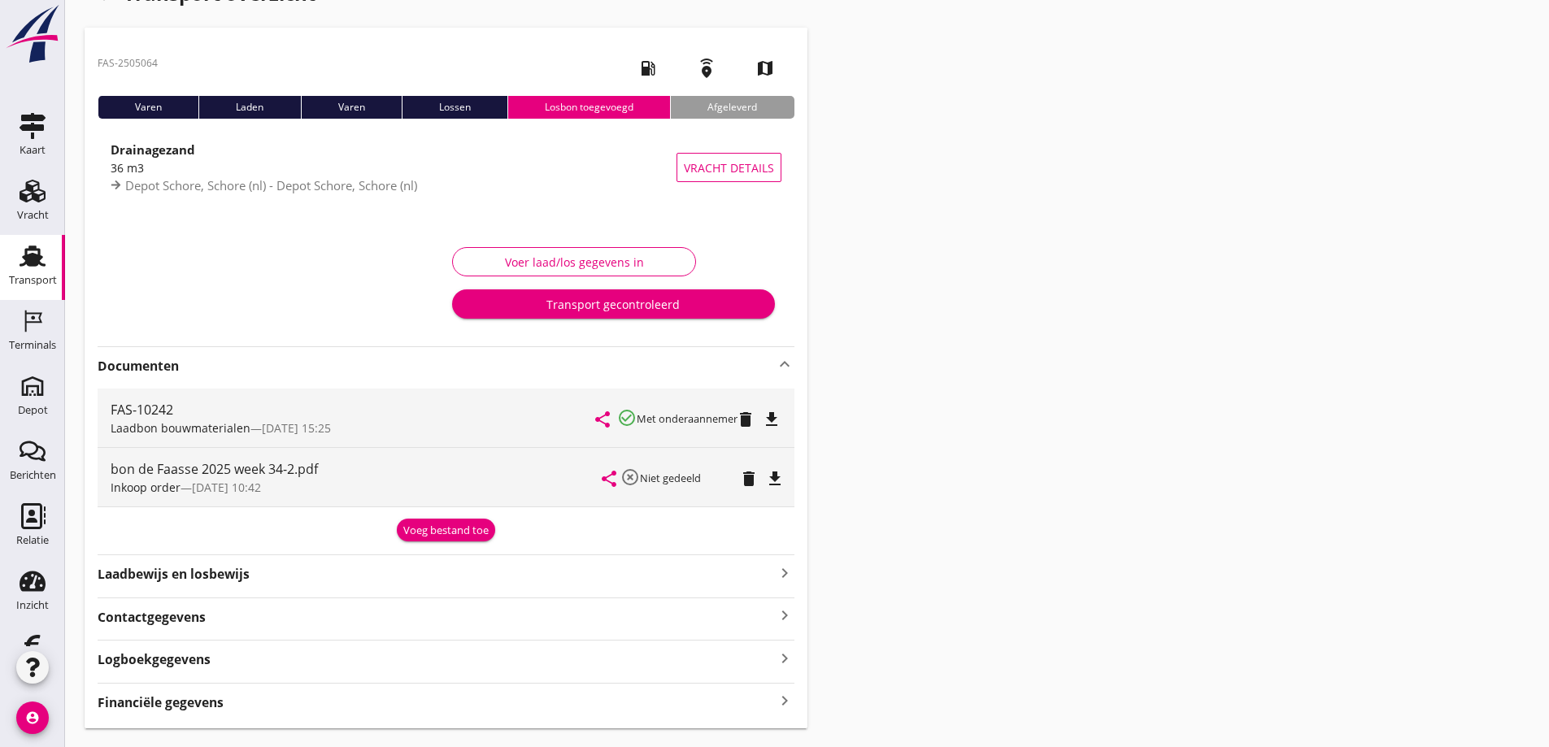
scroll to position [84, 0]
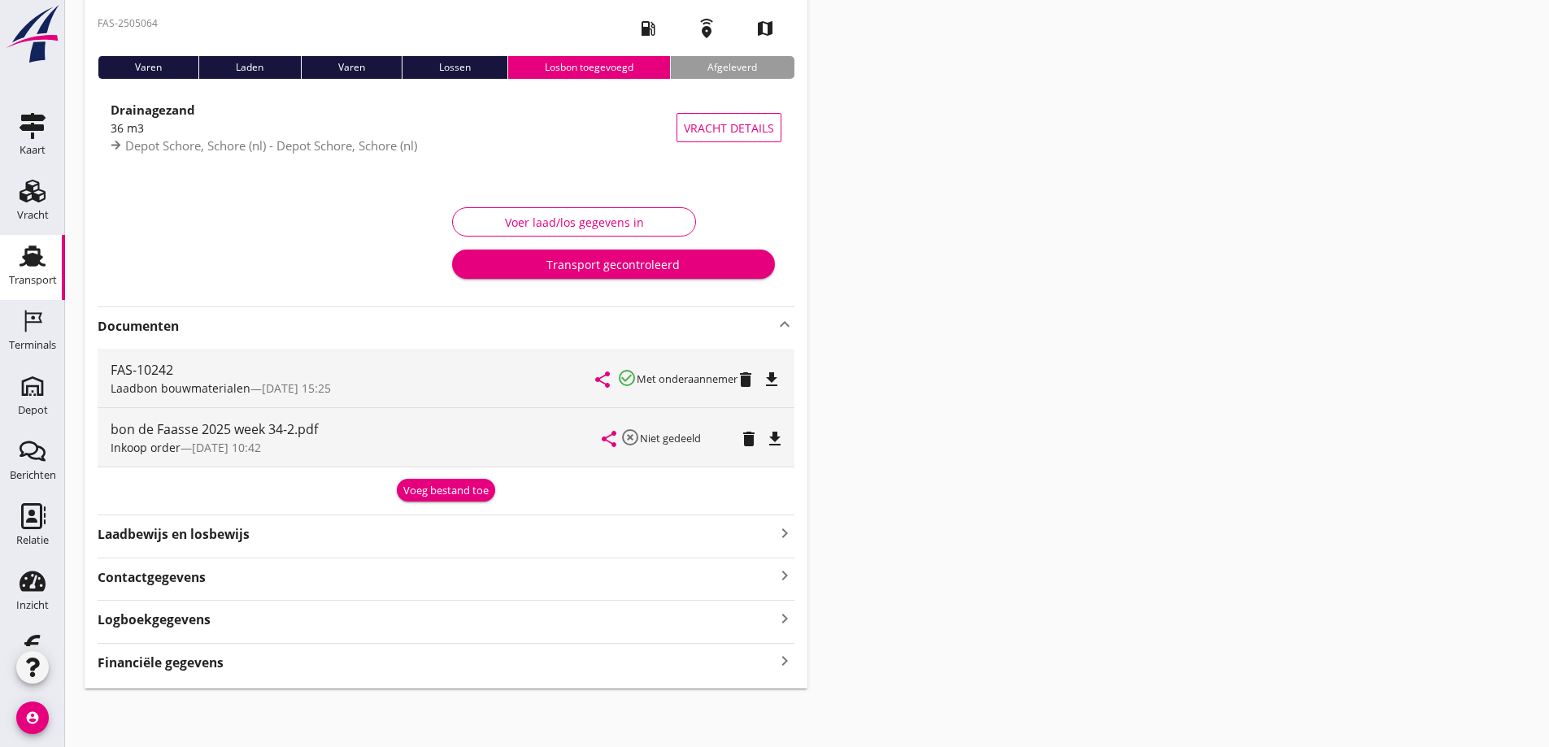
click at [300, 659] on div "Financiële gegevens keyboard_arrow_right" at bounding box center [446, 662] width 697 height 22
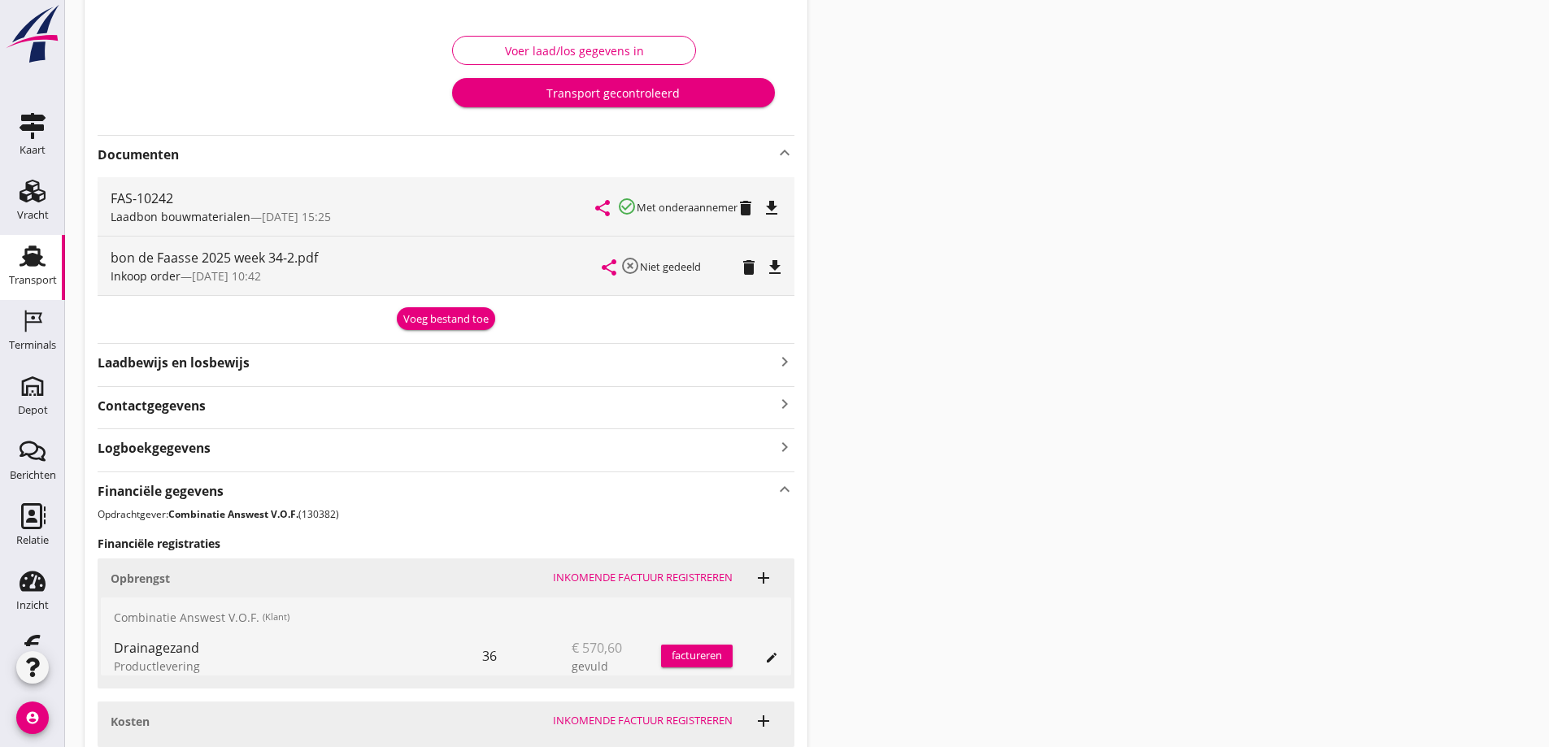
scroll to position [390, 0]
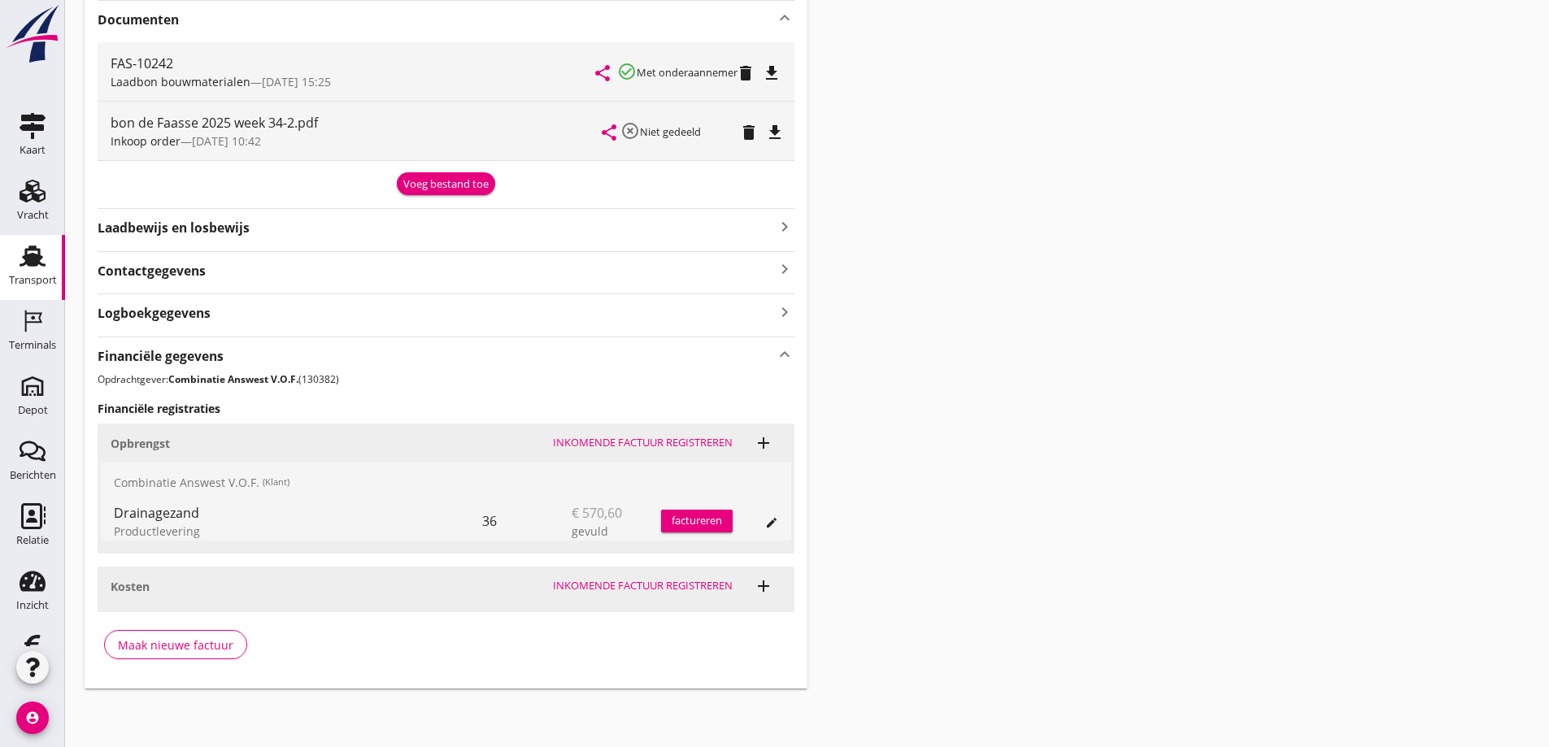
click at [704, 516] on div "factureren" at bounding box center [697, 521] width 72 height 16
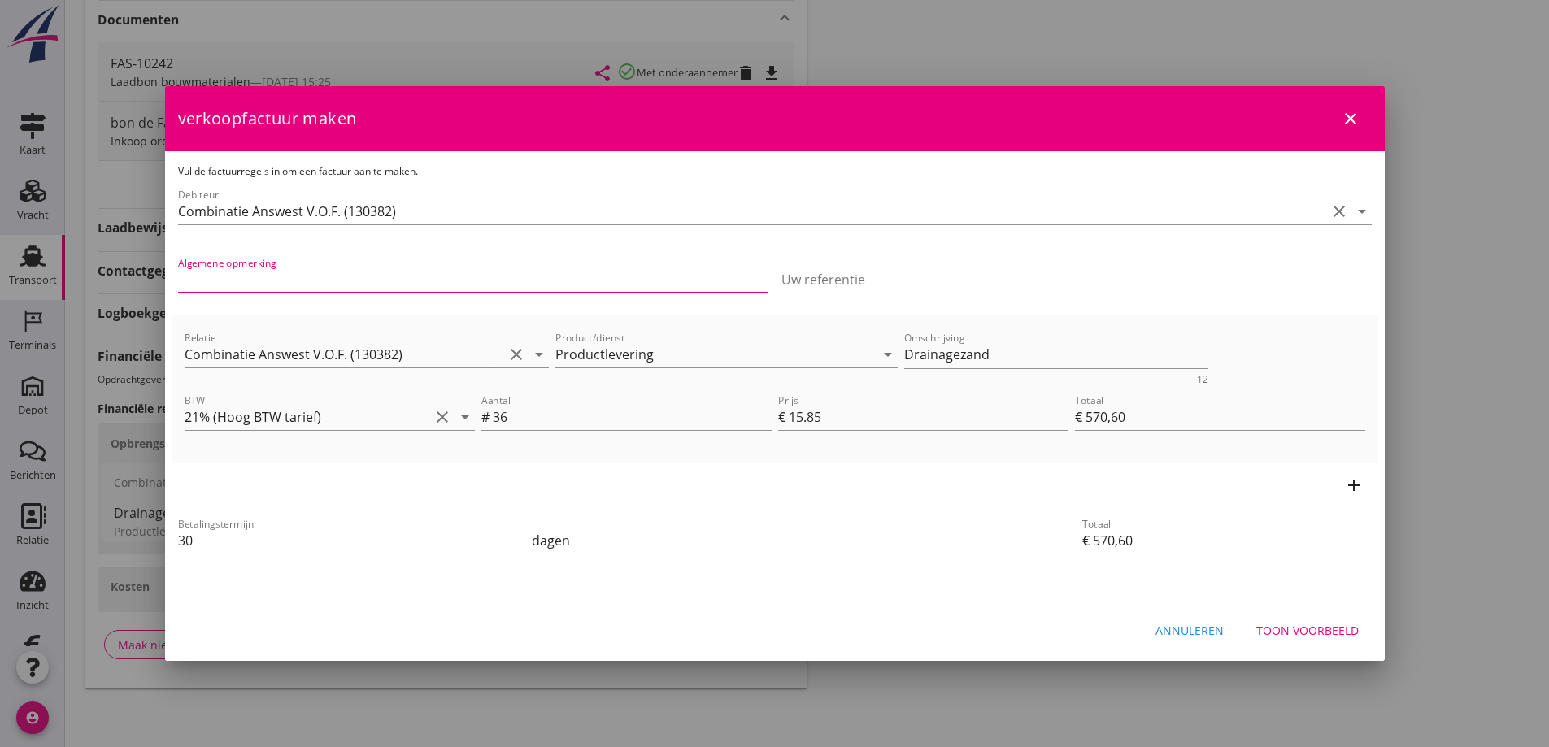
click at [237, 272] on input "Algemene opmerking" at bounding box center [473, 280] width 590 height 26
click at [213, 283] on input "Algemene opmerking" at bounding box center [473, 280] width 590 height 26
type input "480024 Realisatie Dijkversterking Hansweert"
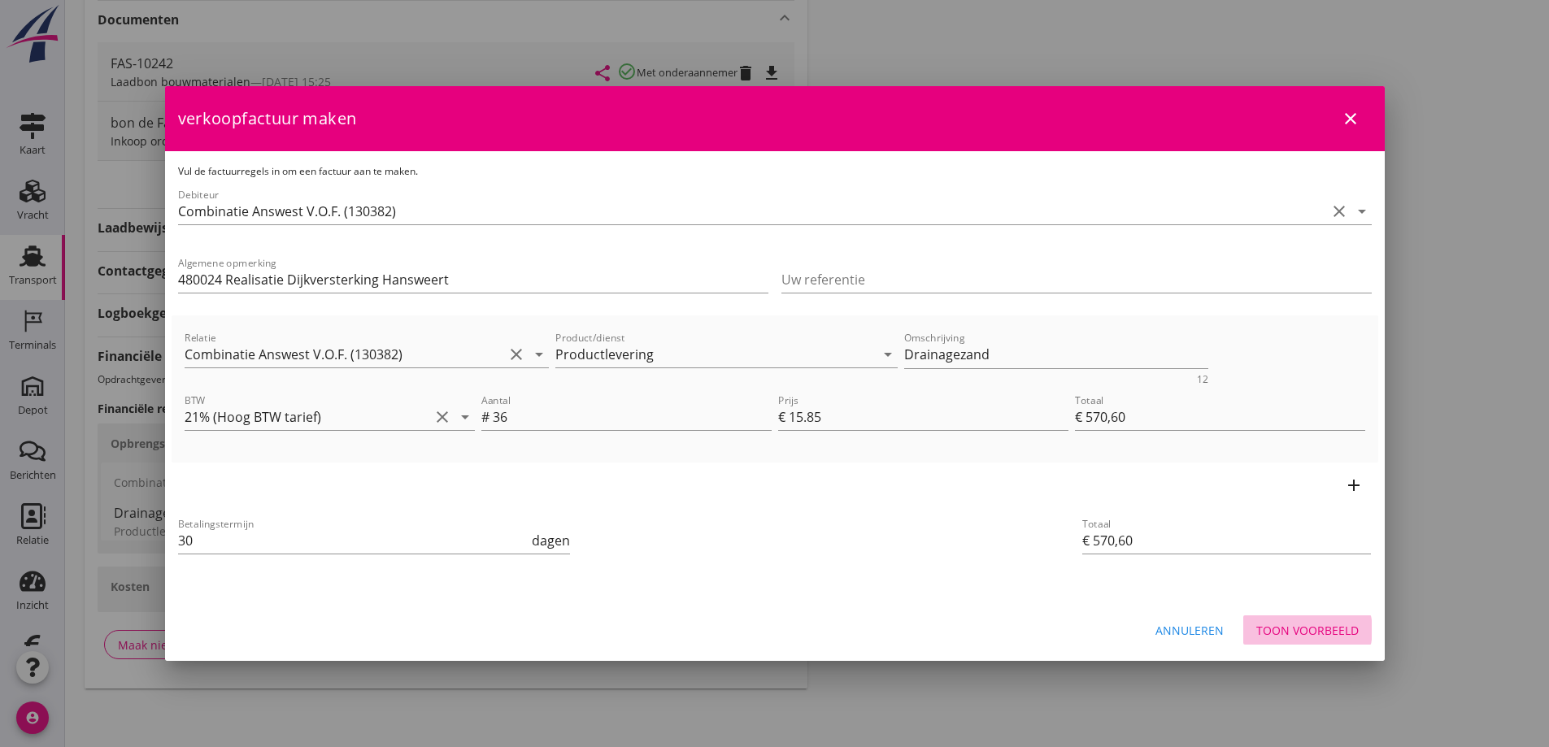
click at [1297, 630] on div "Toon voorbeeld" at bounding box center [1307, 630] width 102 height 17
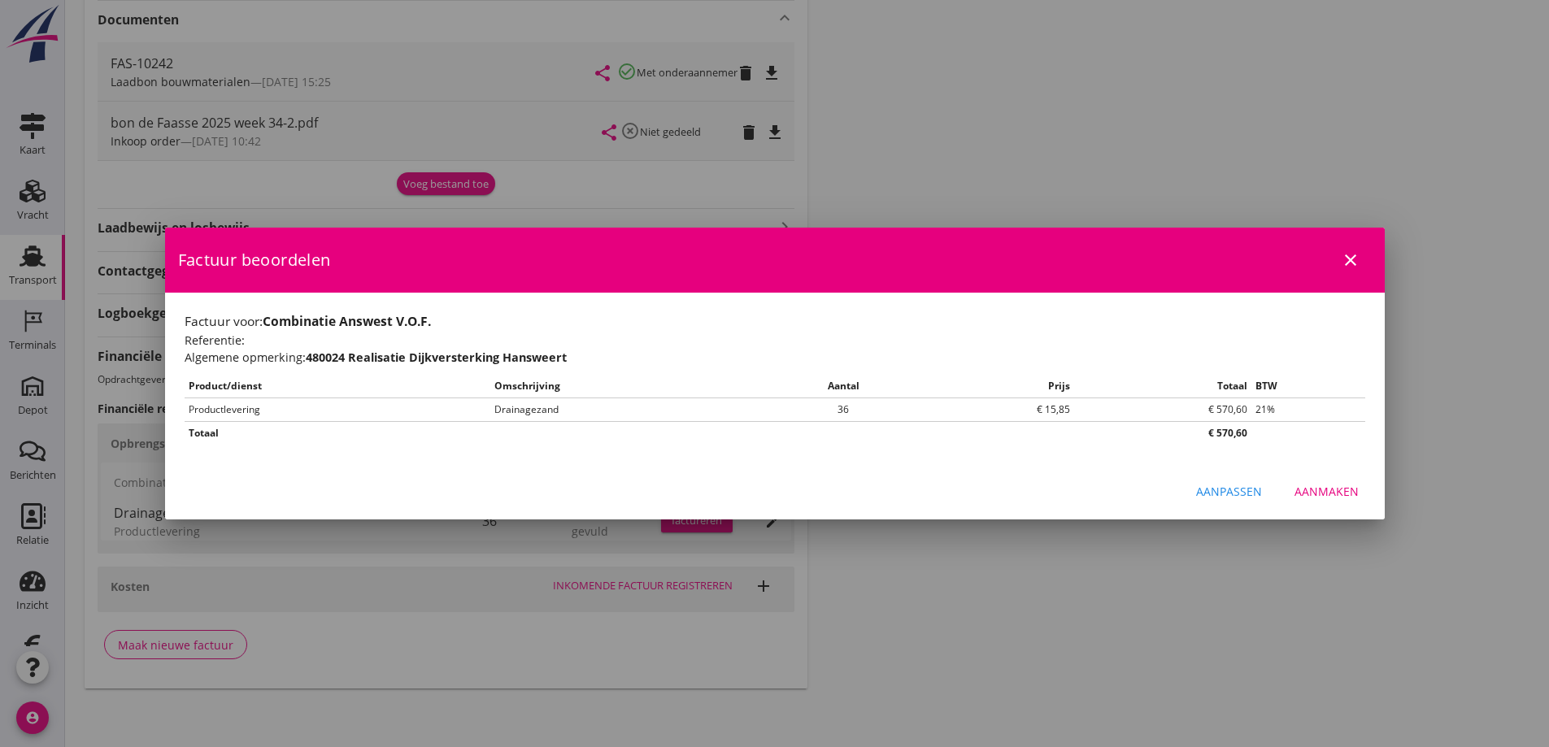
click at [1316, 491] on div "Aanmaken" at bounding box center [1327, 491] width 64 height 17
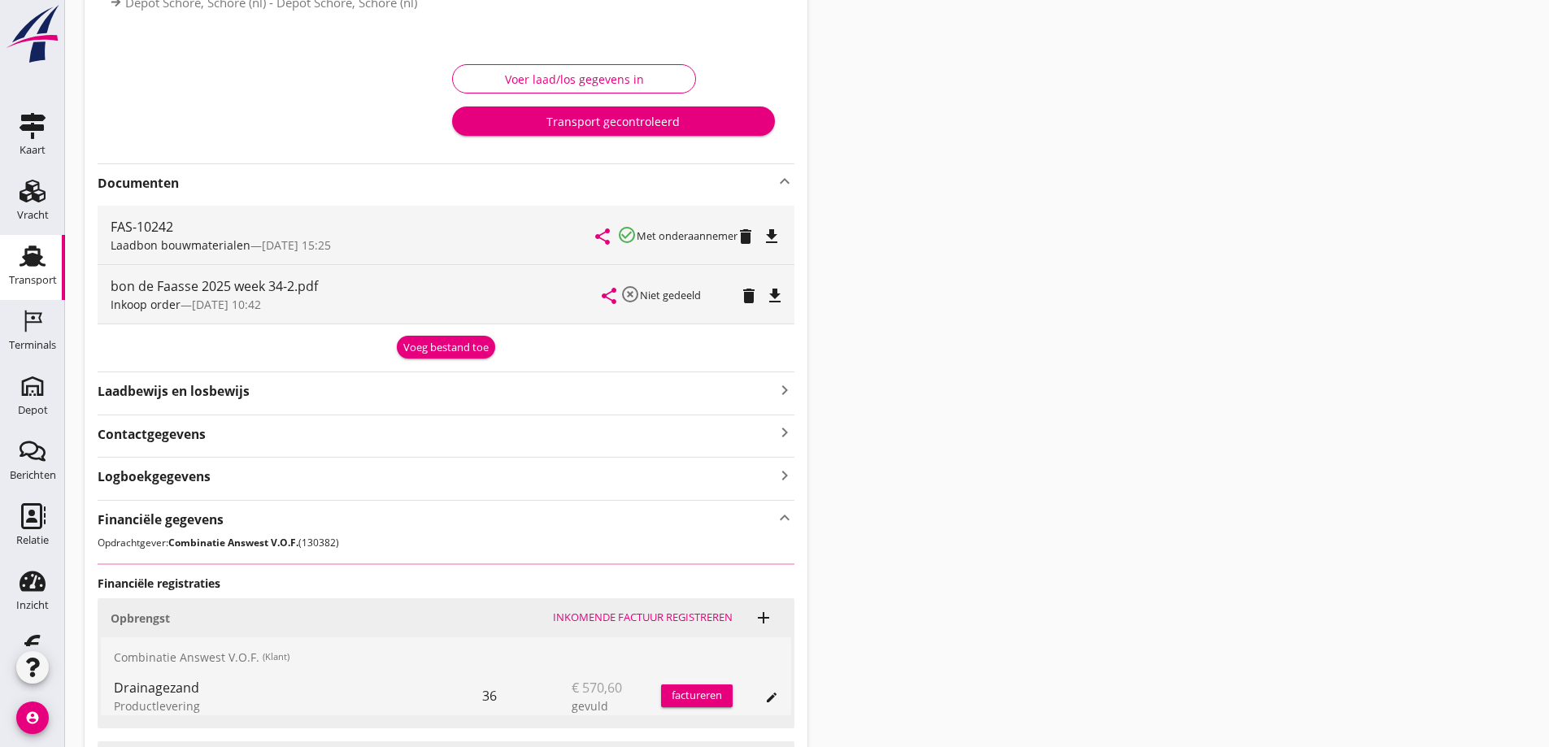
scroll to position [65, 0]
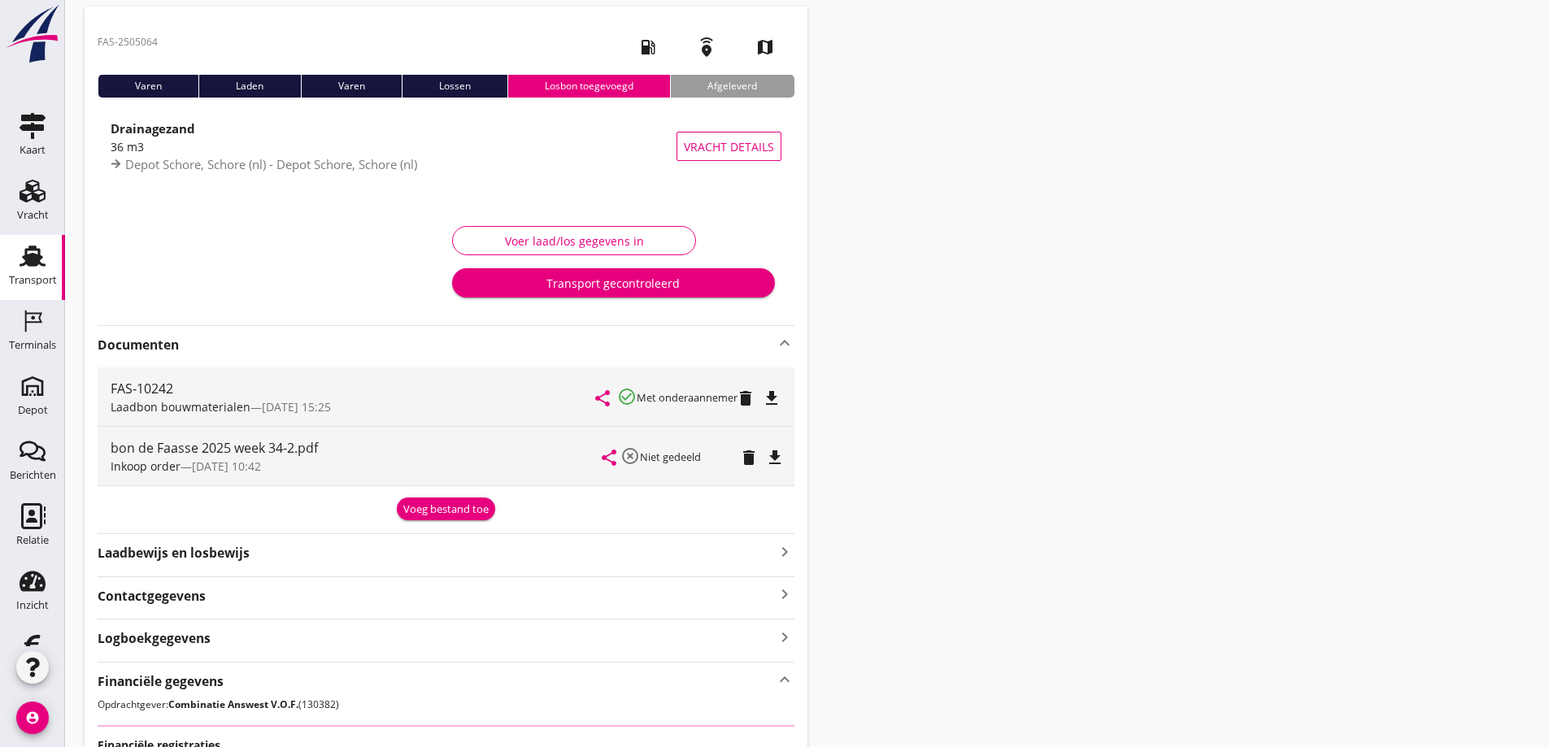
click at [582, 275] on div "Transport gecontroleerd" at bounding box center [613, 283] width 296 height 17
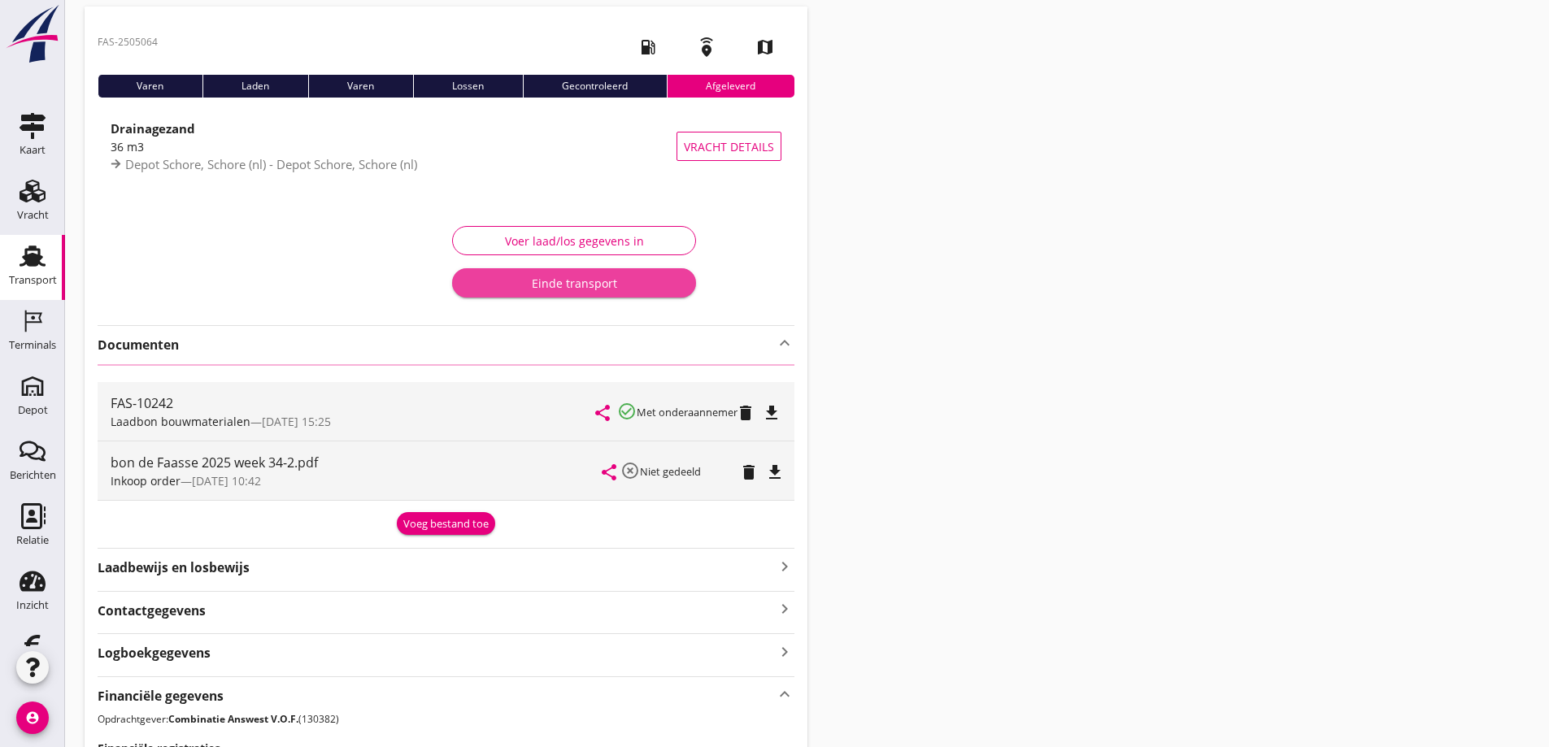
click at [577, 278] on div "Einde transport" at bounding box center [574, 283] width 218 height 17
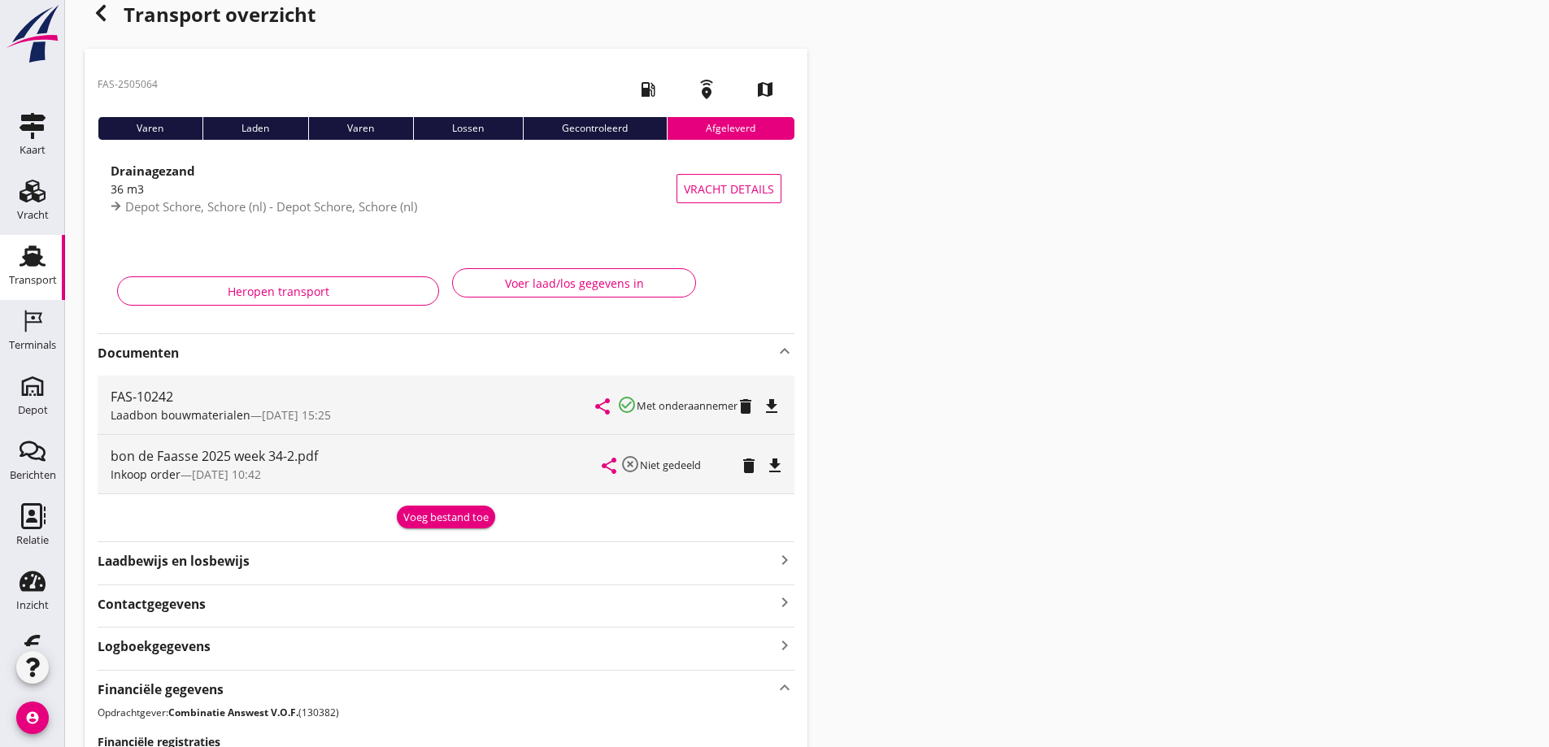
scroll to position [0, 0]
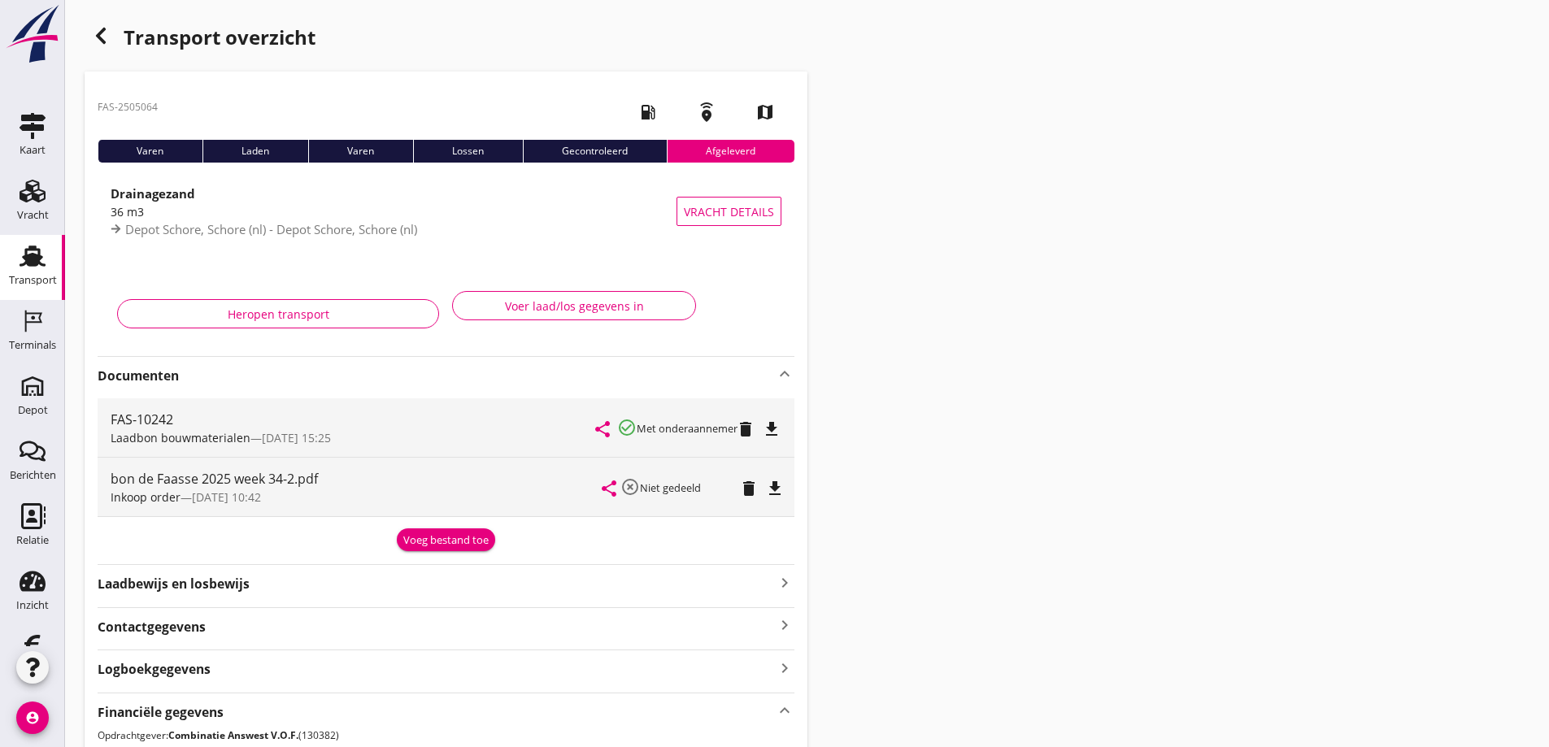
click at [102, 32] on use "button" at bounding box center [101, 36] width 10 height 16
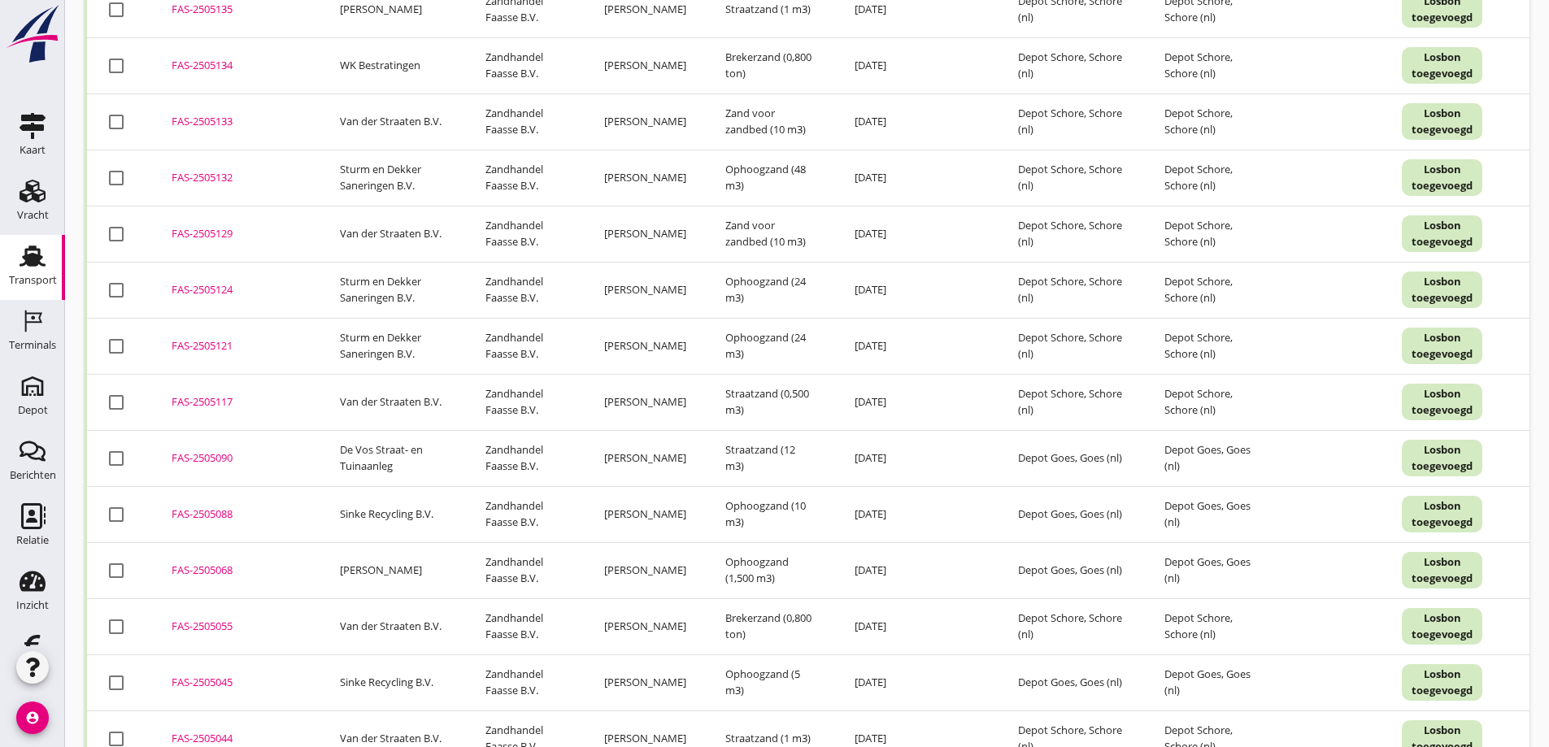
scroll to position [2654, 0]
click at [212, 454] on div "FAS-2505090" at bounding box center [236, 458] width 129 height 16
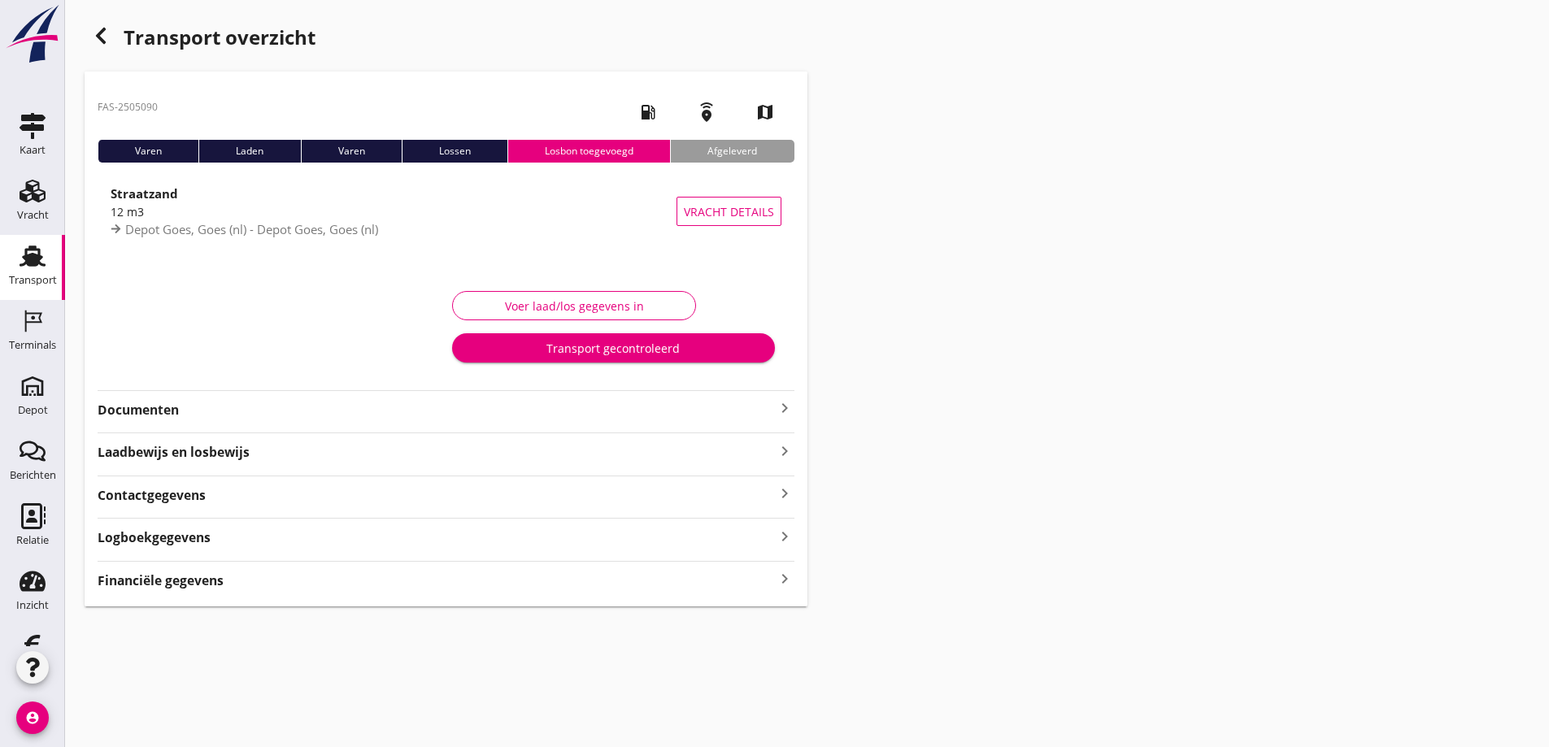
click at [163, 406] on strong "Documenten" at bounding box center [436, 410] width 677 height 19
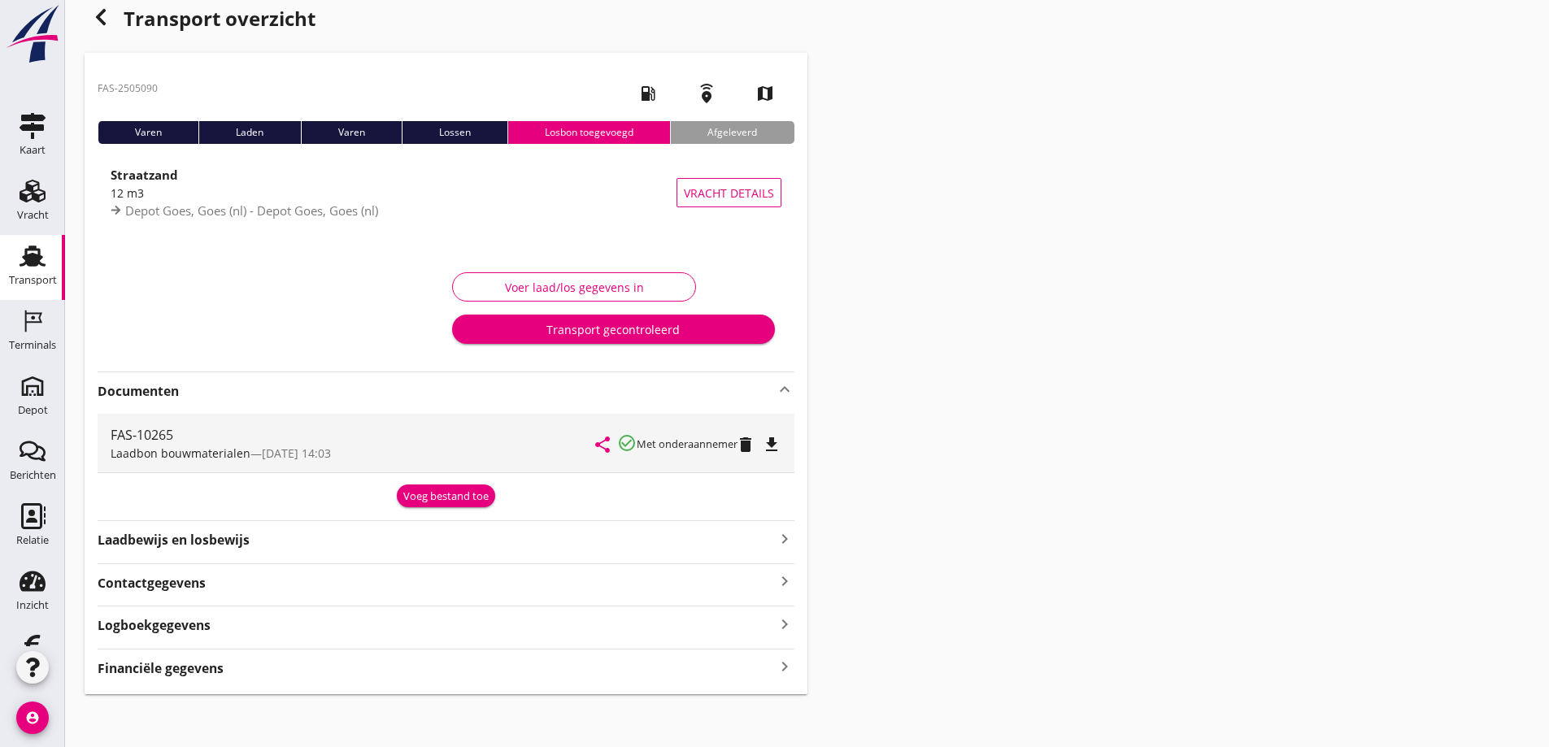
scroll to position [24, 0]
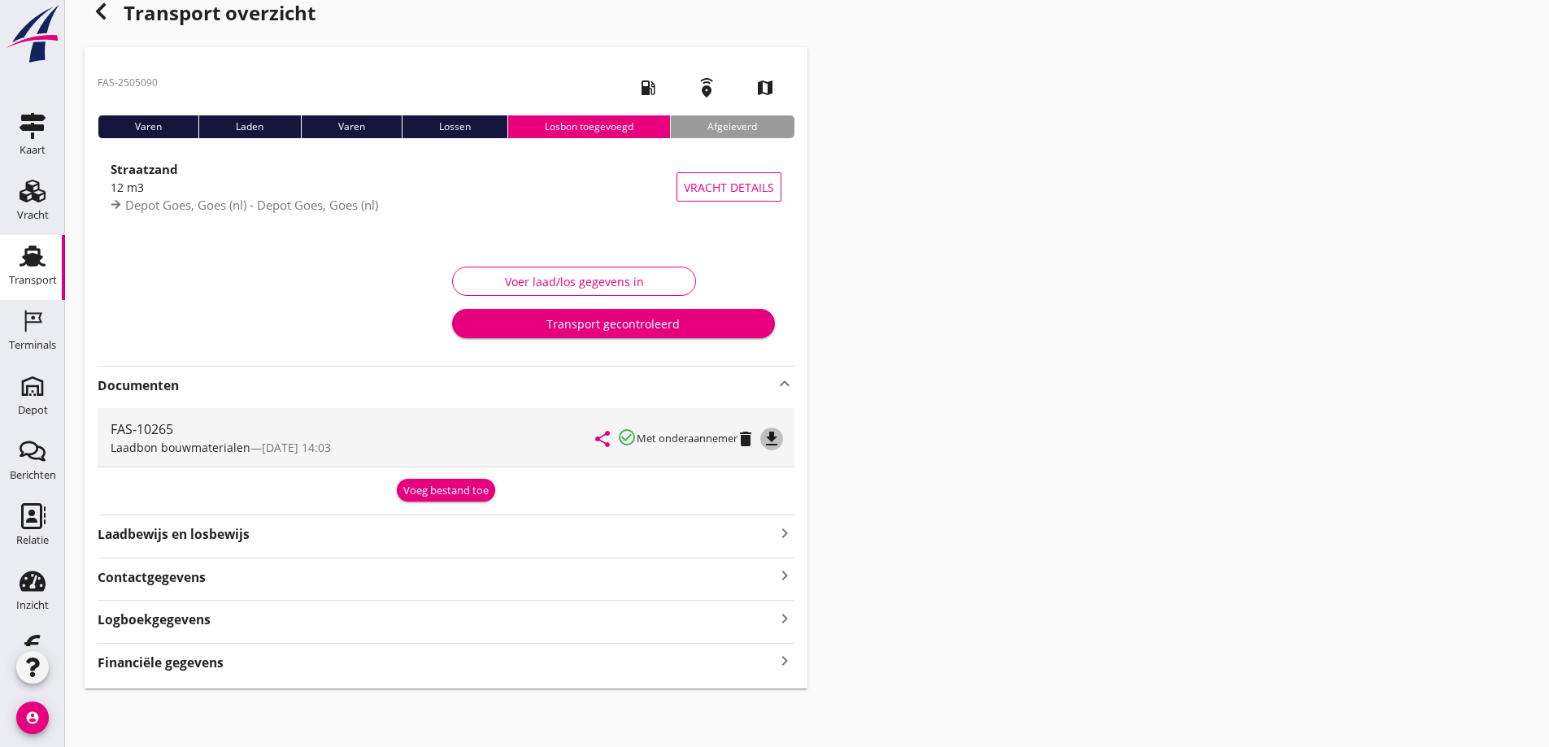
click at [775, 438] on icon "file_download" at bounding box center [772, 439] width 20 height 20
click at [426, 662] on div "Financiële gegevens keyboard_arrow_right" at bounding box center [446, 662] width 697 height 22
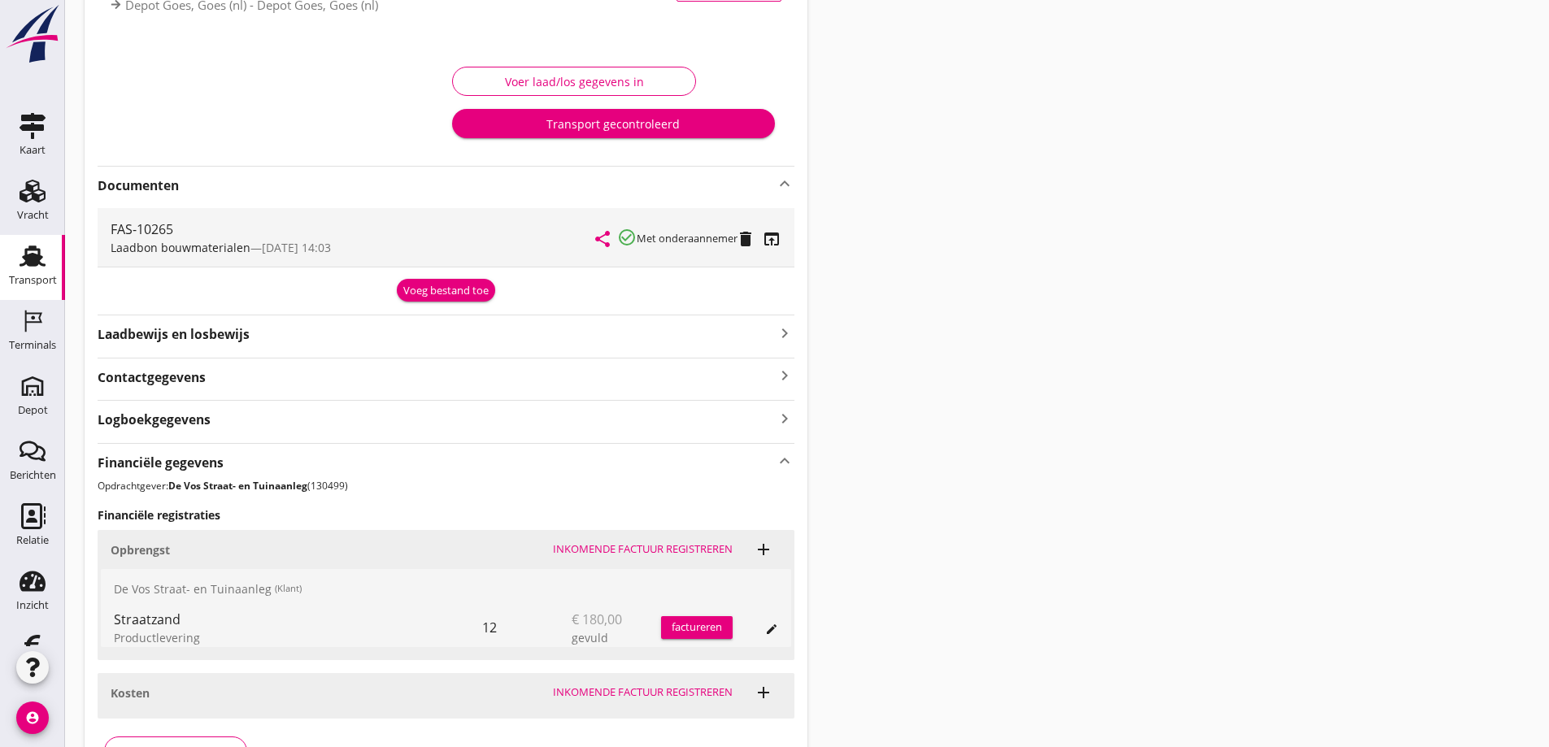
scroll to position [331, 0]
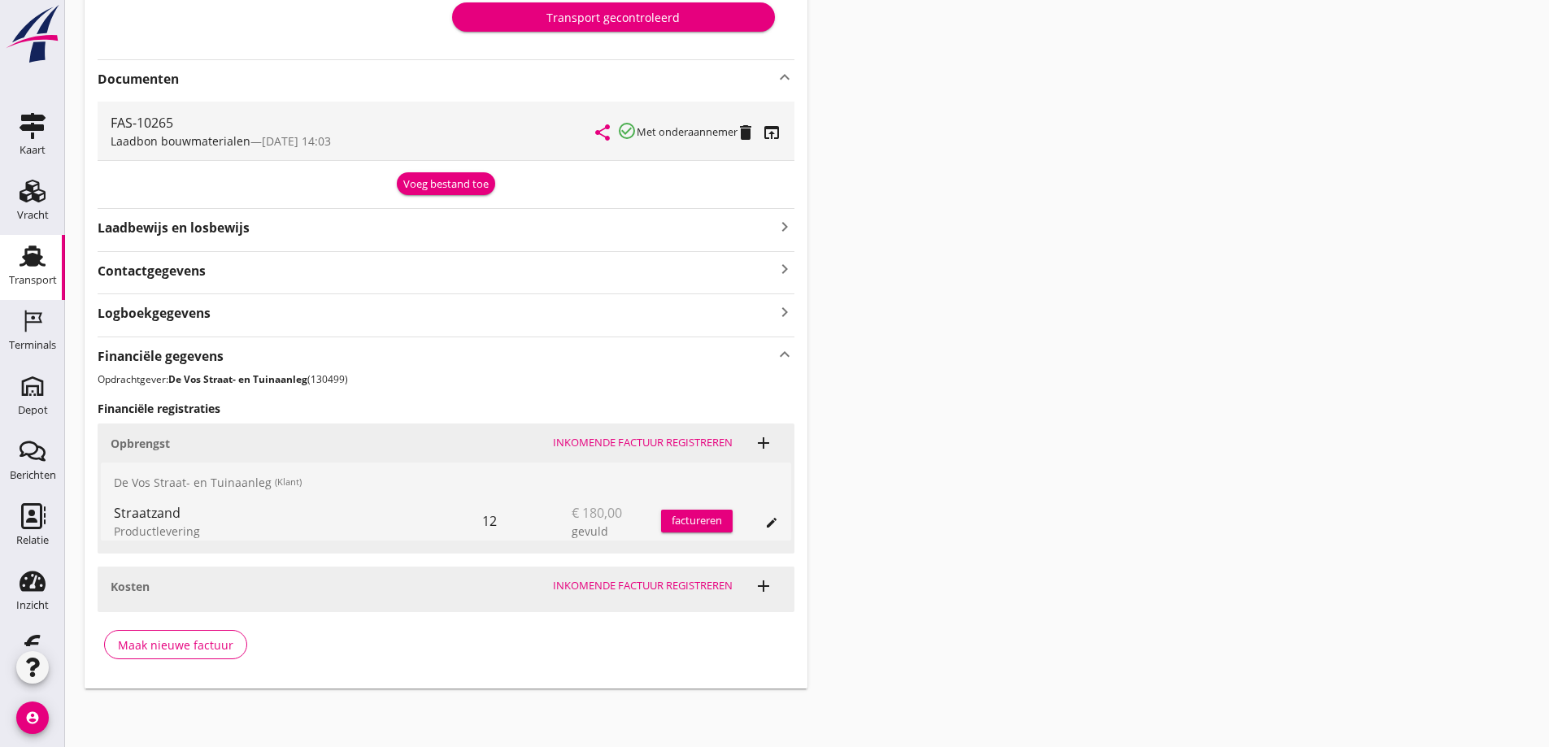
click at [702, 515] on div "factureren" at bounding box center [697, 521] width 72 height 16
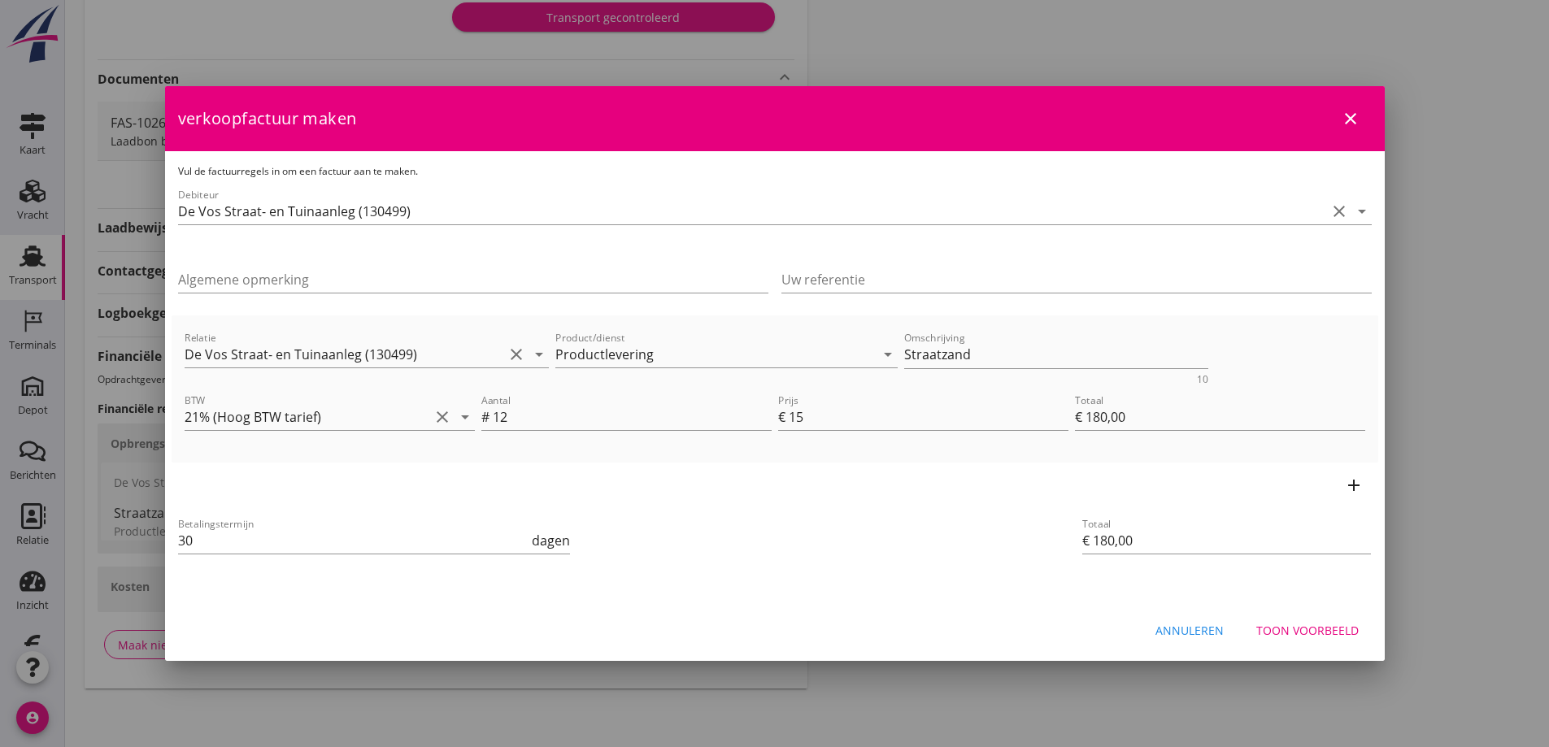
click at [1297, 627] on div "Toon voorbeeld" at bounding box center [1307, 630] width 102 height 17
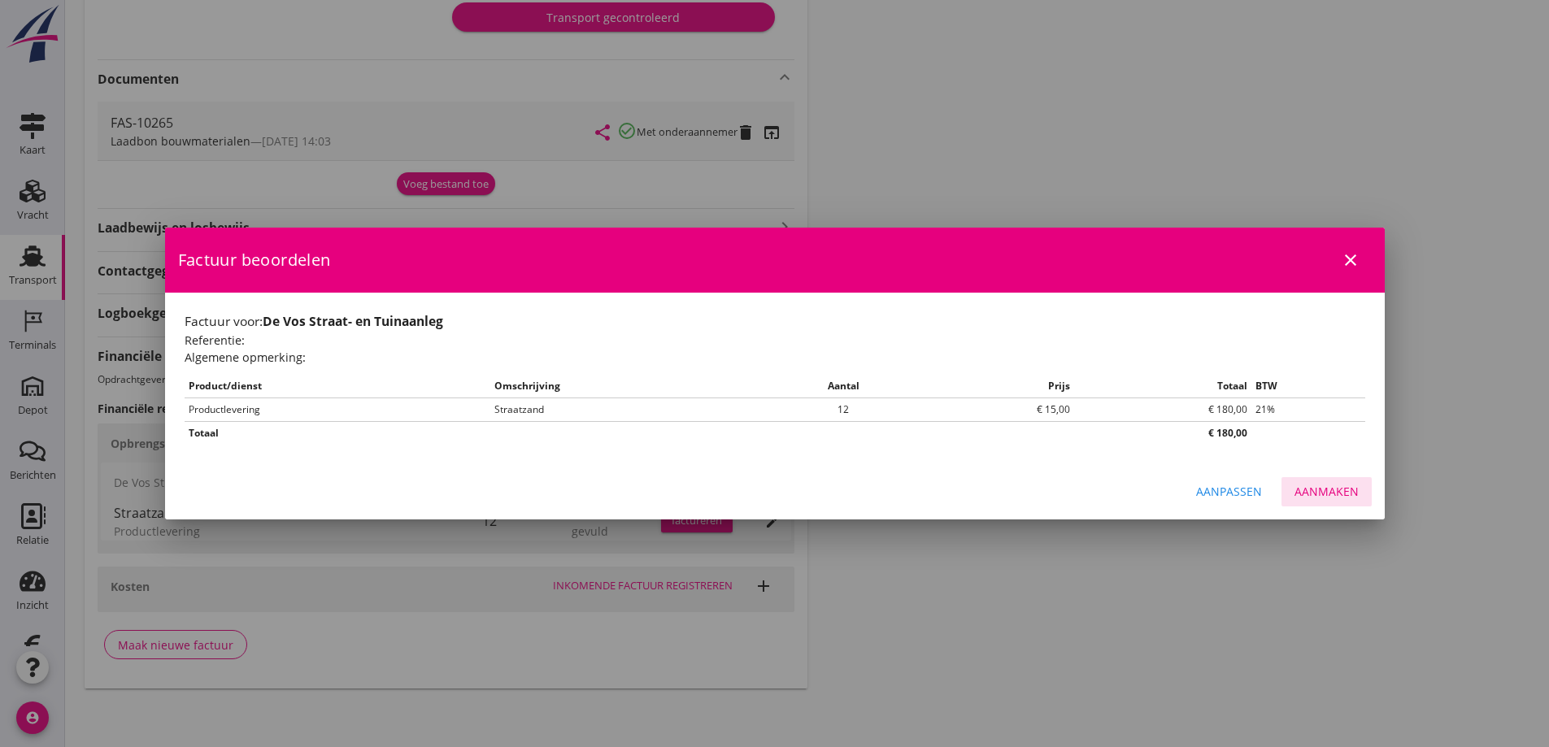
click at [1325, 486] on div "Aanmaken" at bounding box center [1327, 491] width 64 height 17
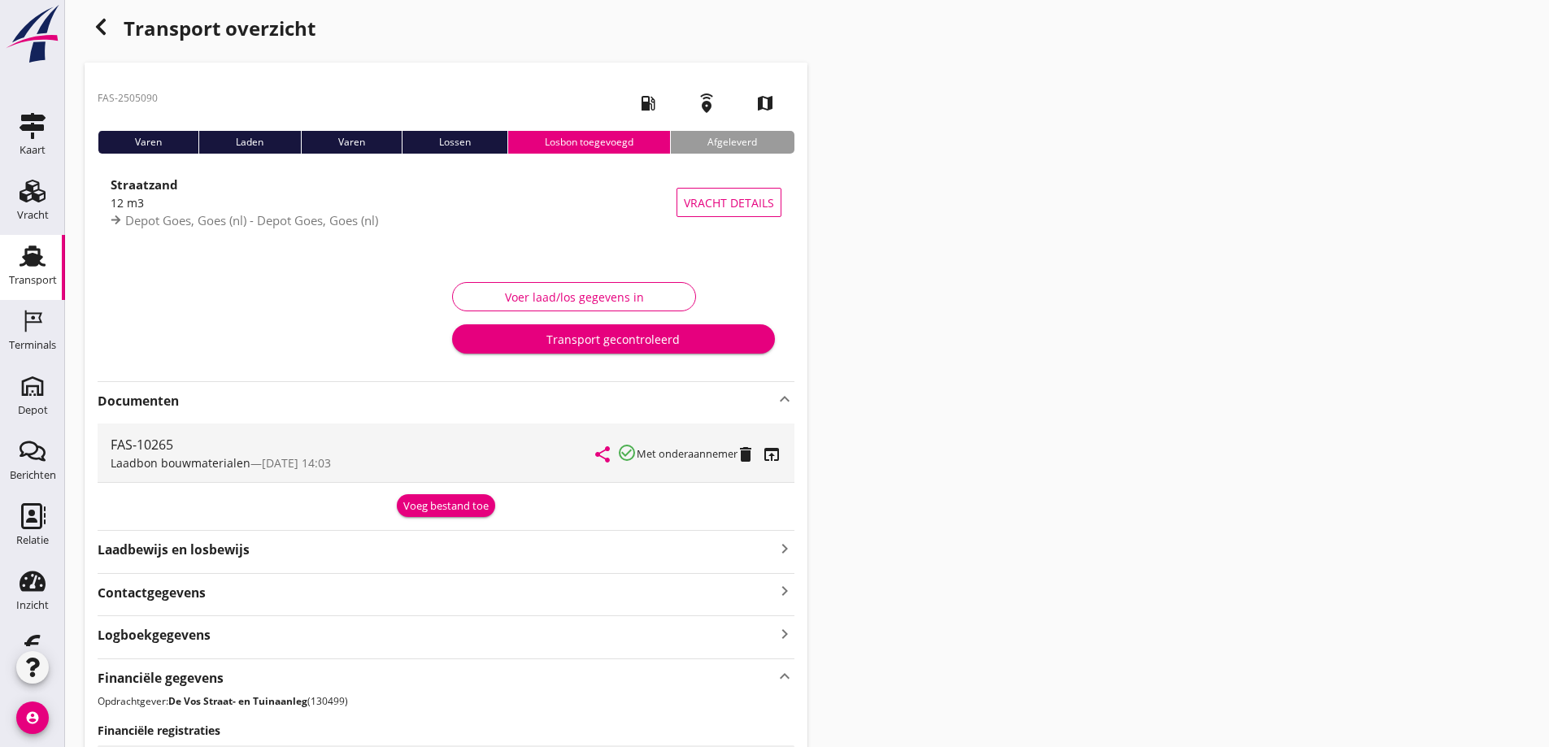
scroll to position [0, 0]
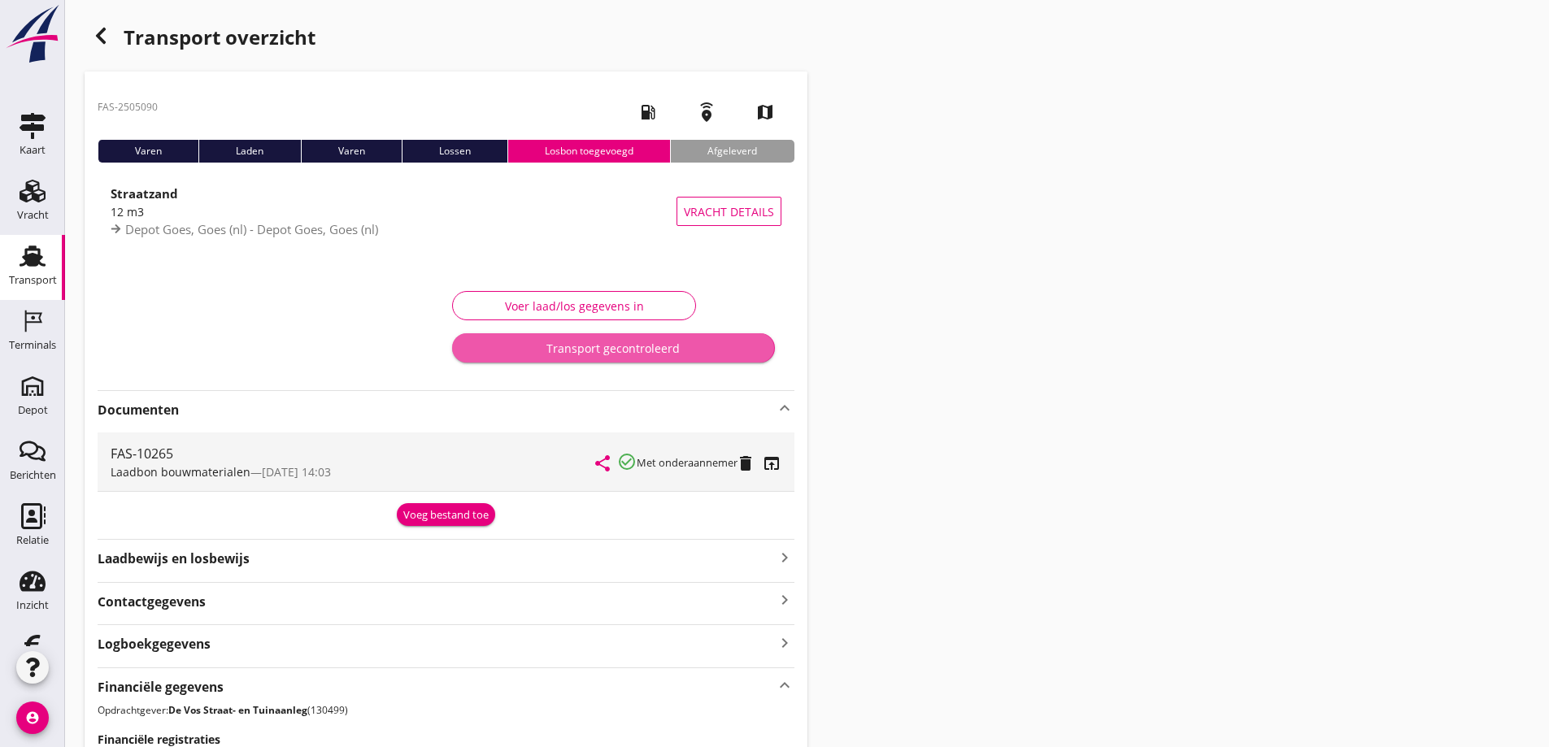
click at [623, 343] on div "Transport gecontroleerd" at bounding box center [613, 348] width 296 height 17
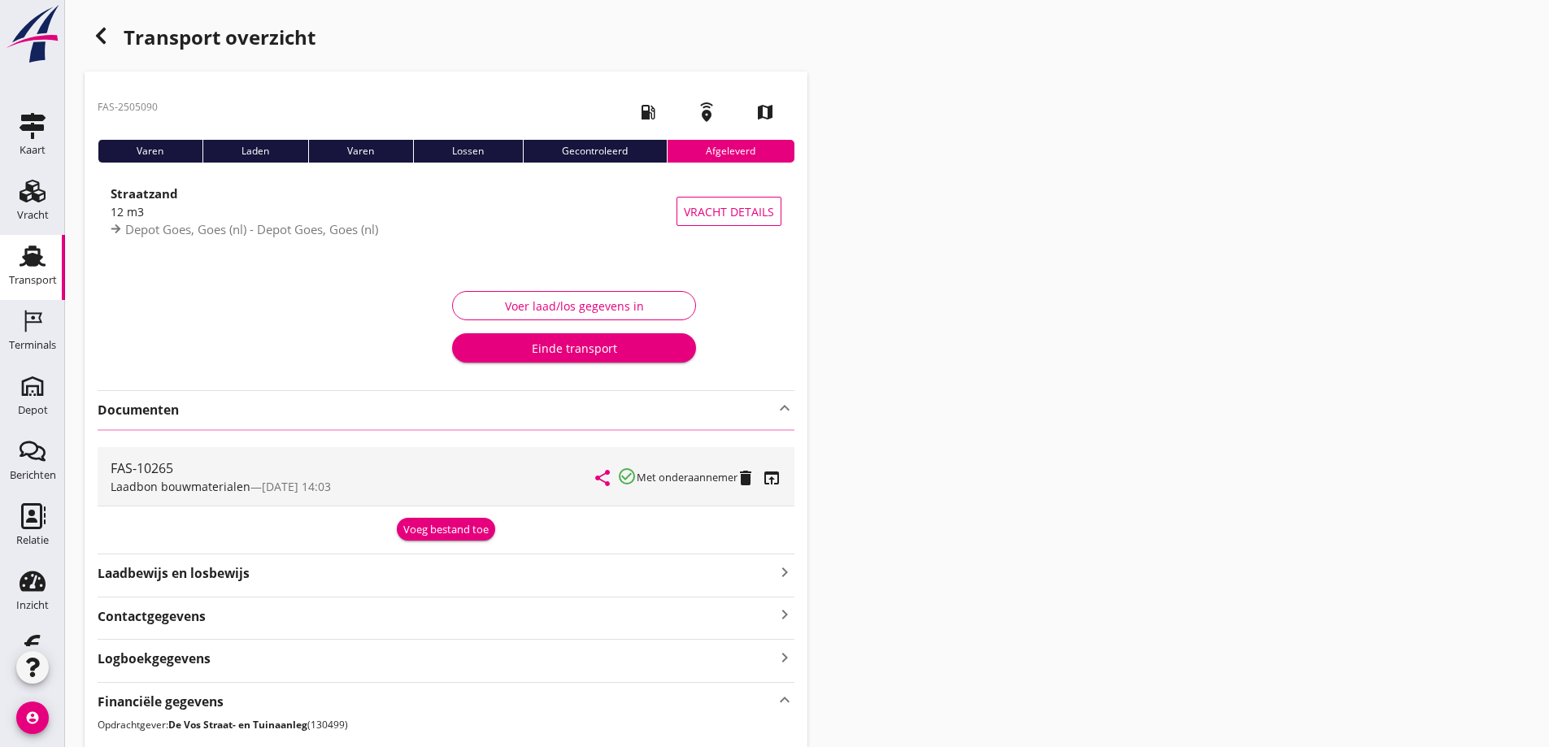
click at [619, 345] on div "Einde transport" at bounding box center [574, 348] width 218 height 17
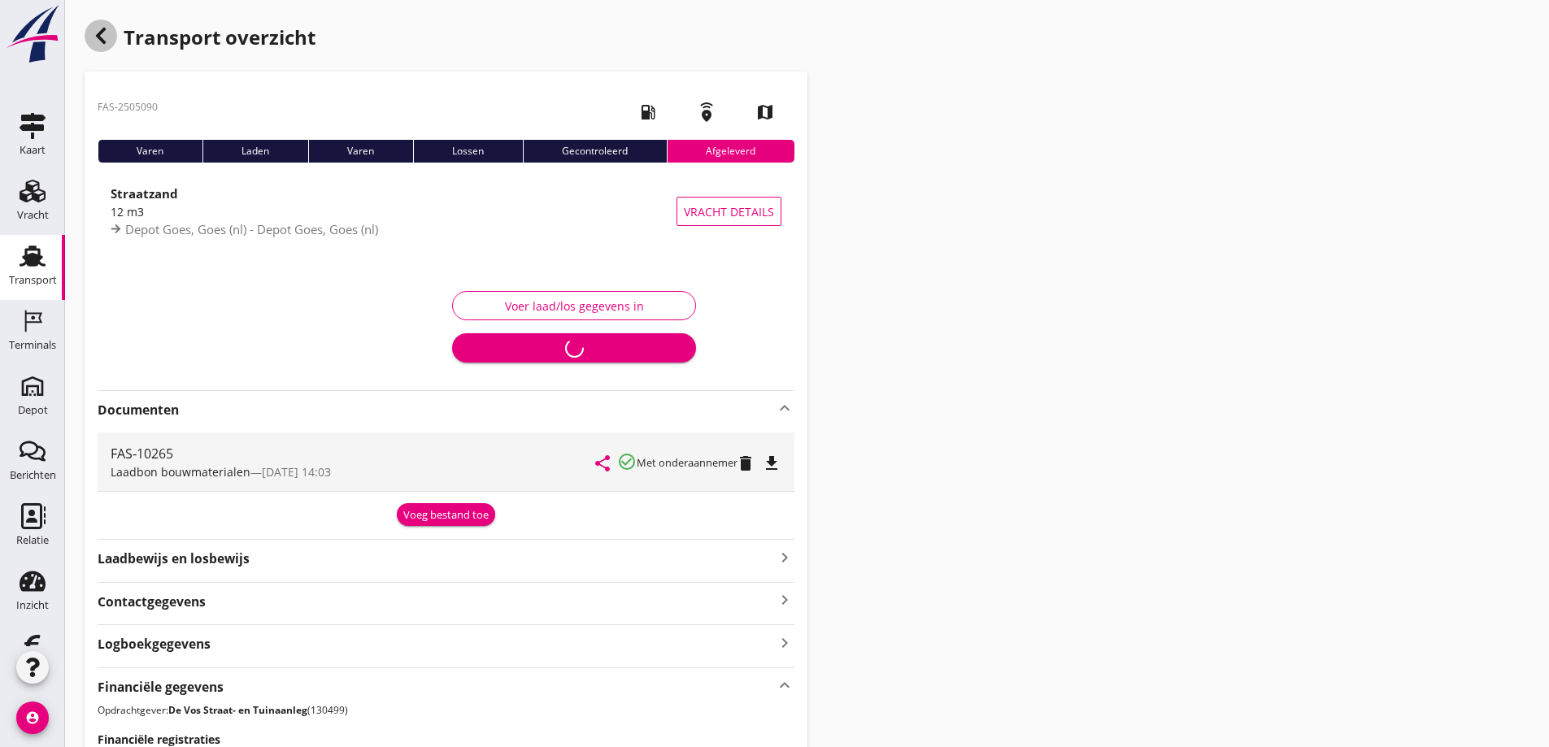
click at [104, 35] on icon "button" at bounding box center [101, 36] width 20 height 20
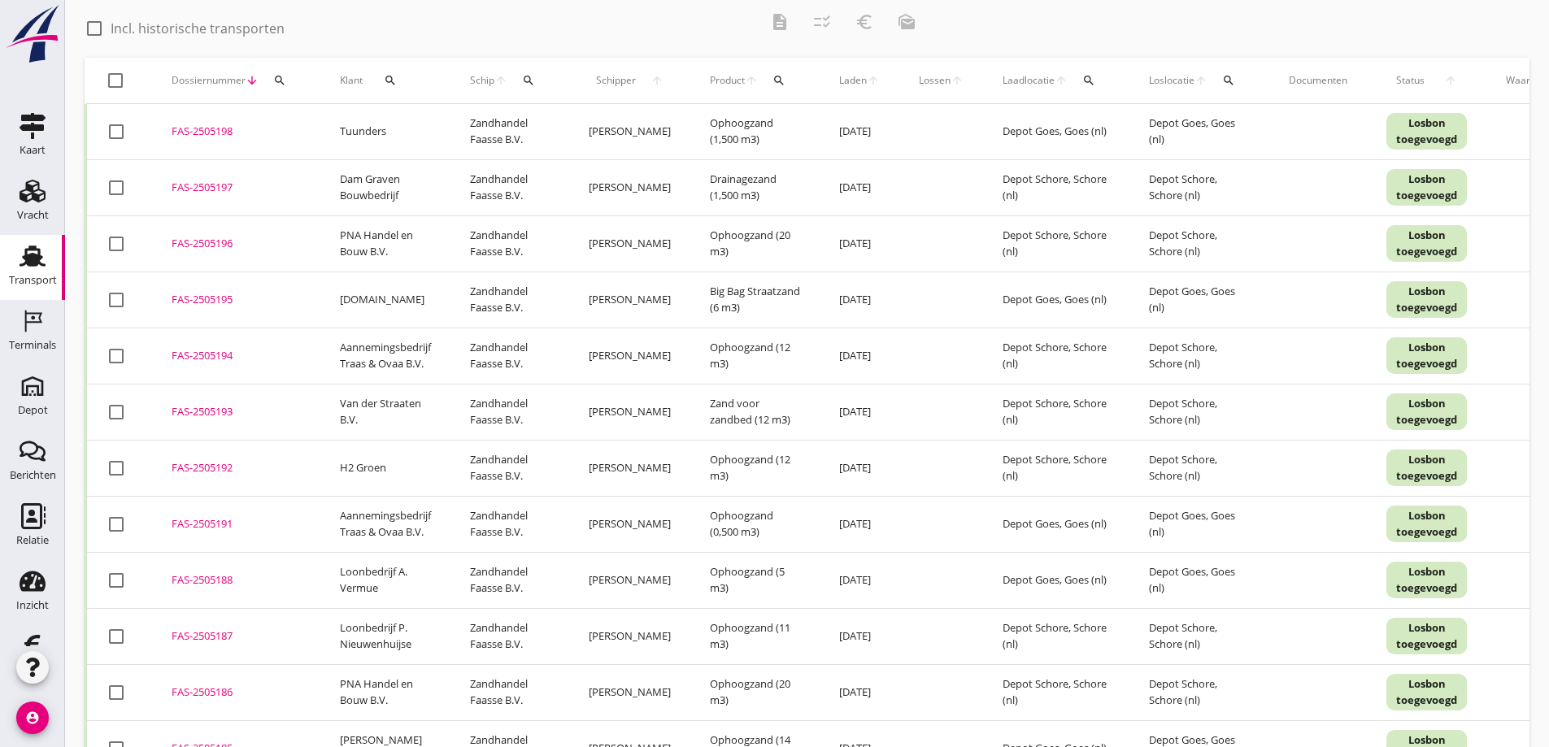
scroll to position [573, 0]
